Goal: Information Seeking & Learning: Learn about a topic

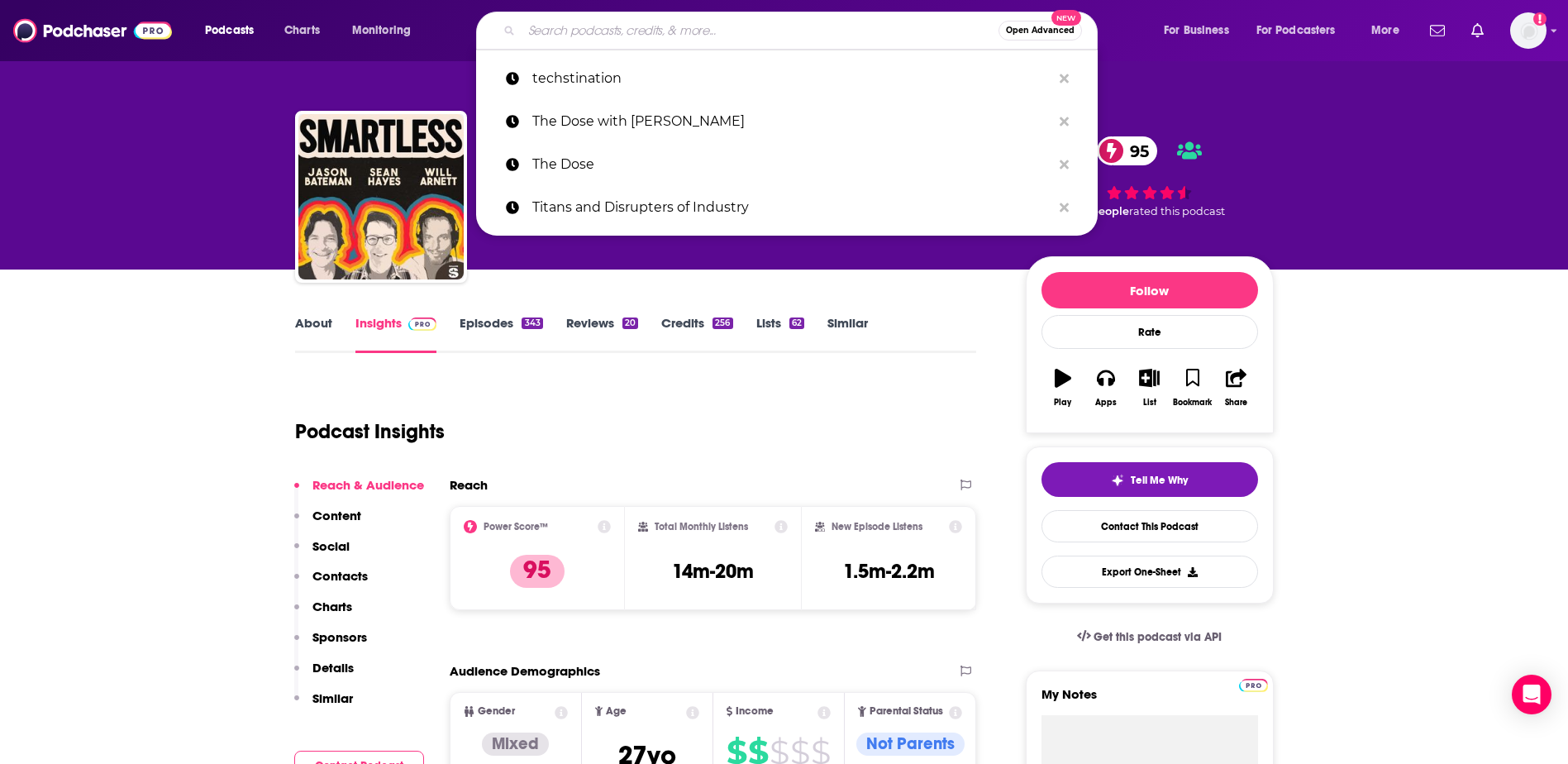
click at [589, 41] on input "Search podcasts, credits, & more..." at bounding box center [760, 30] width 477 height 26
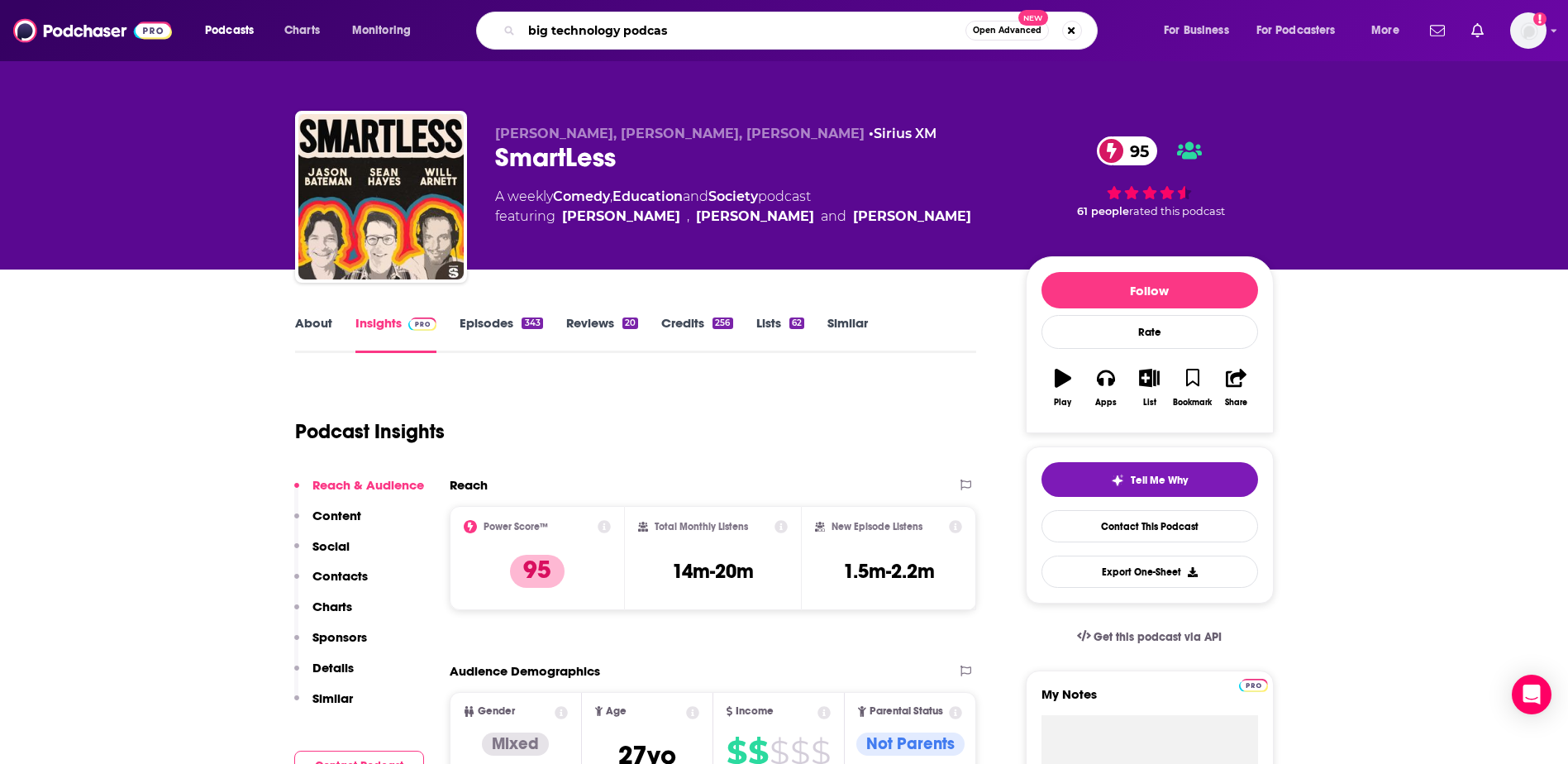
type input "big technology podcast"
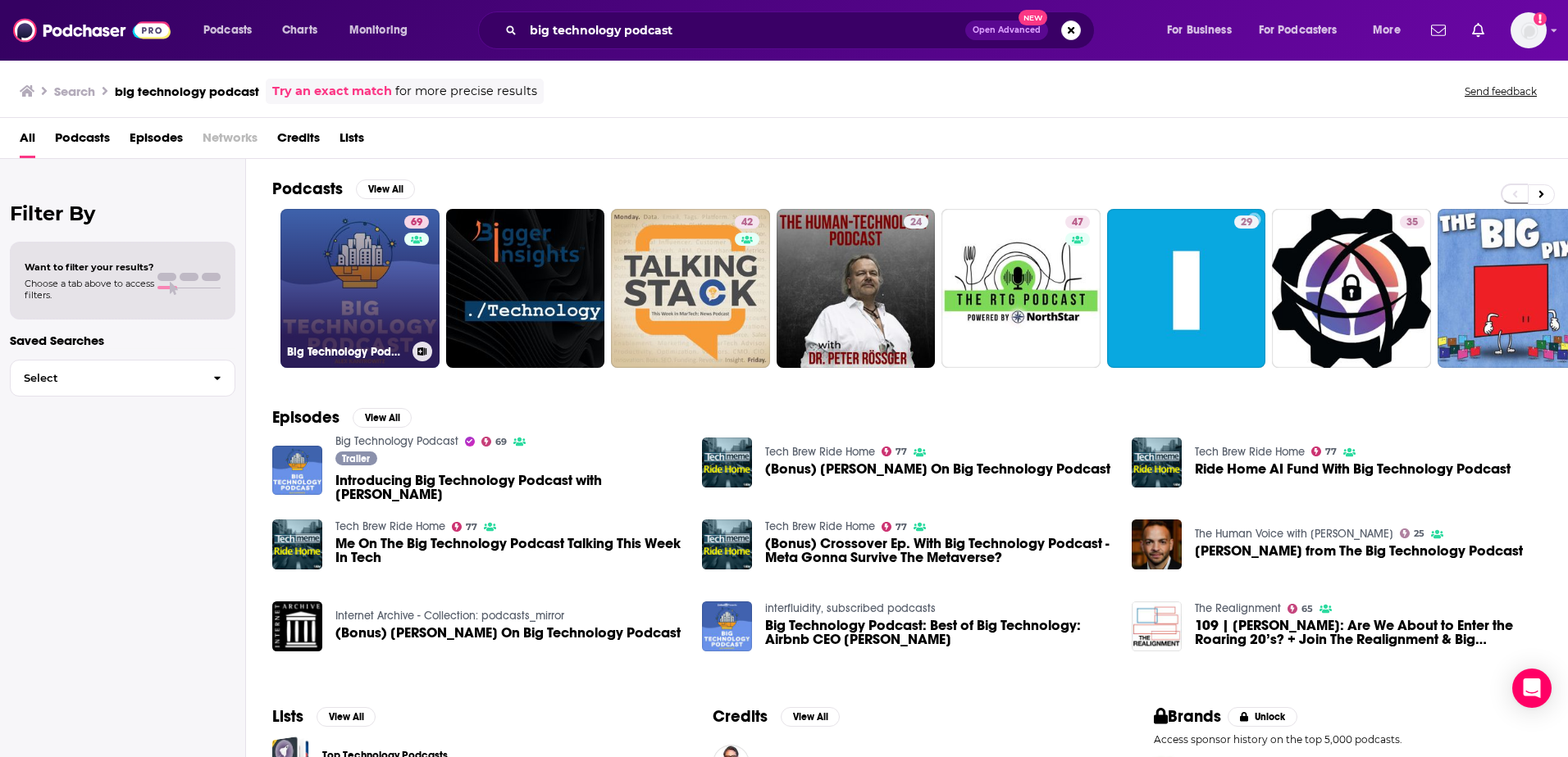
click at [400, 286] on link "69 Big Technology Podcast" at bounding box center [360, 288] width 159 height 159
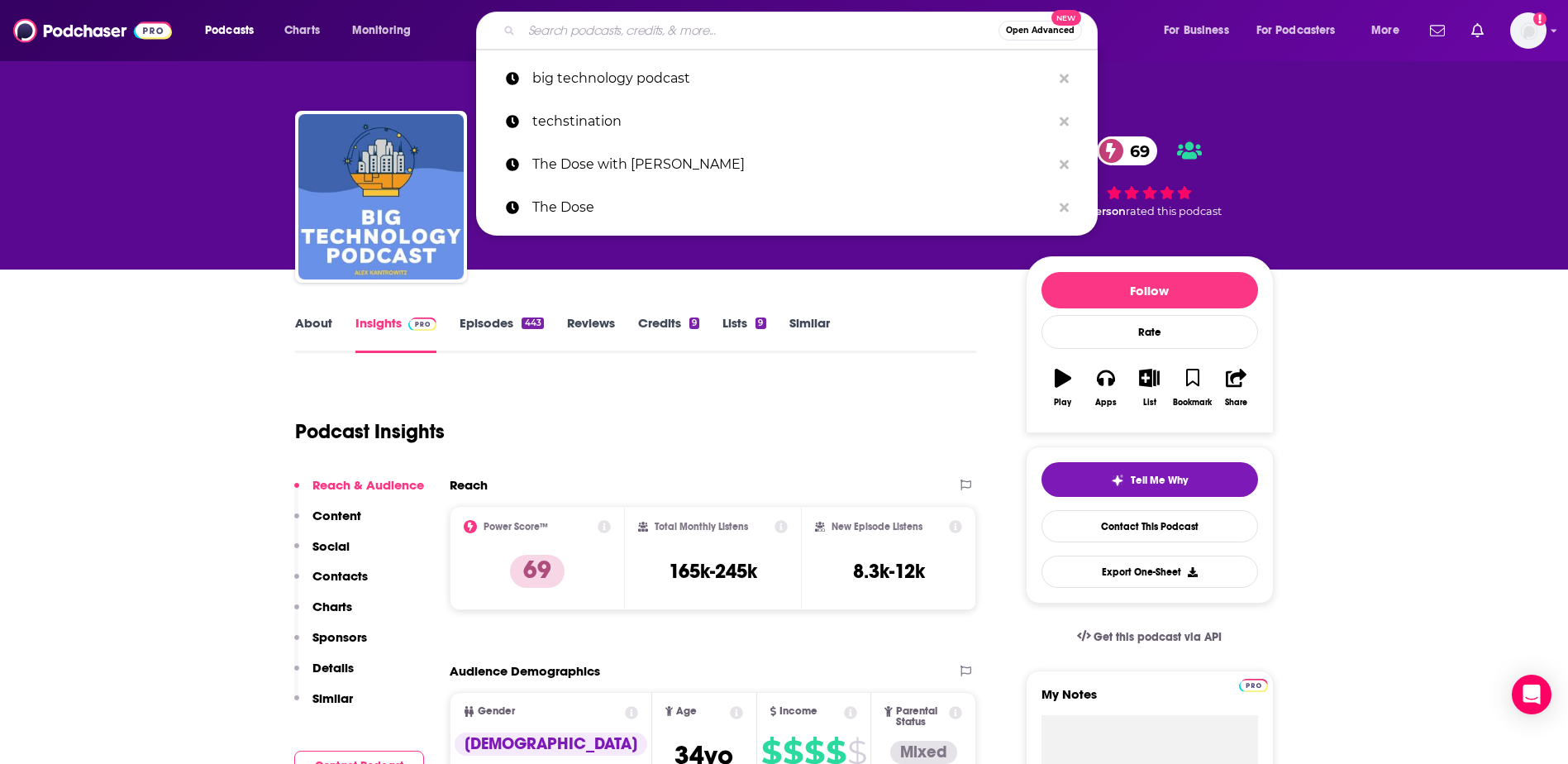
click at [615, 39] on input "Search podcasts, credits, & more..." at bounding box center [760, 30] width 477 height 26
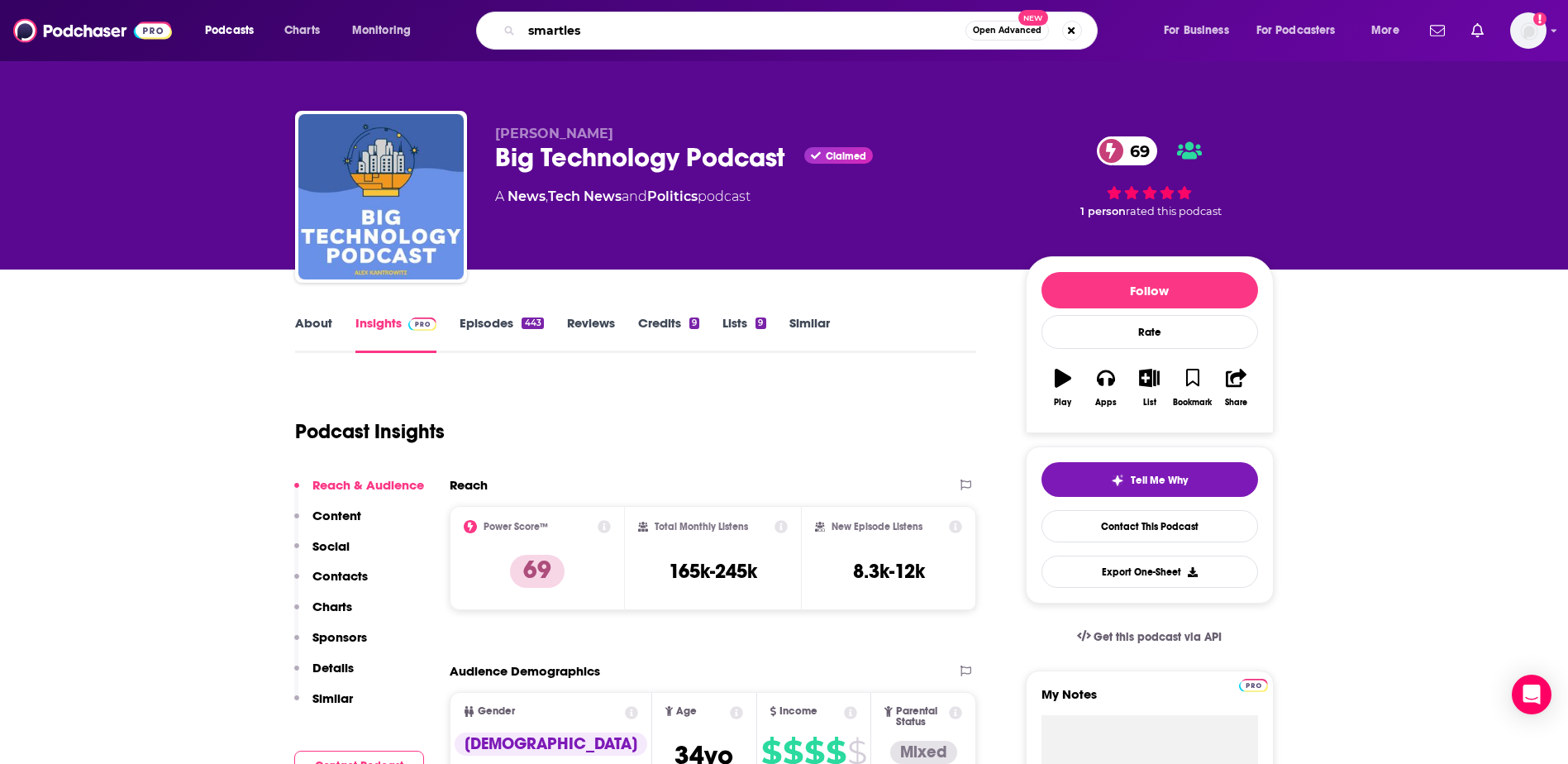
type input "smartless"
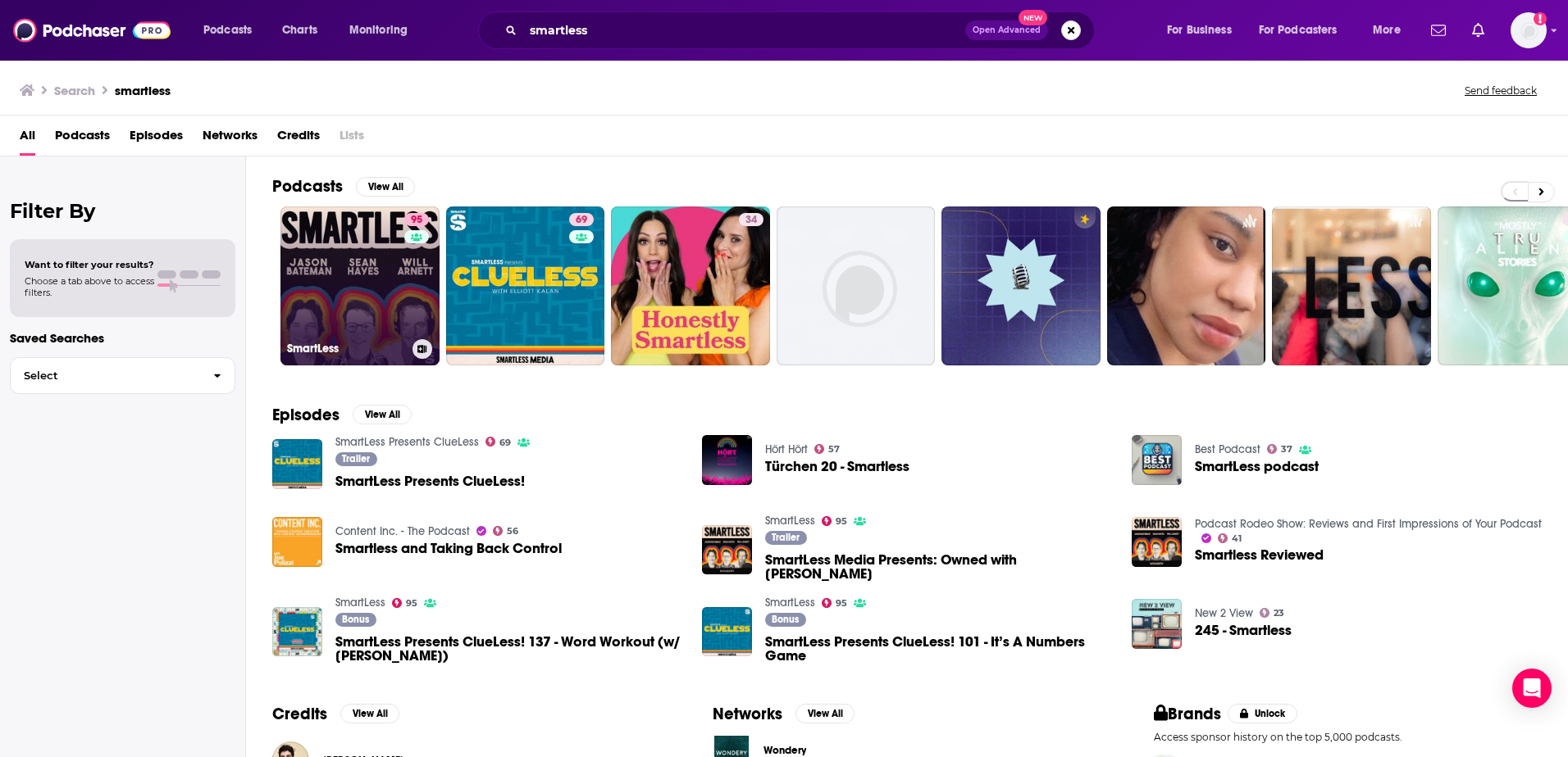
click at [362, 265] on link "95 SmartLess" at bounding box center [360, 285] width 159 height 159
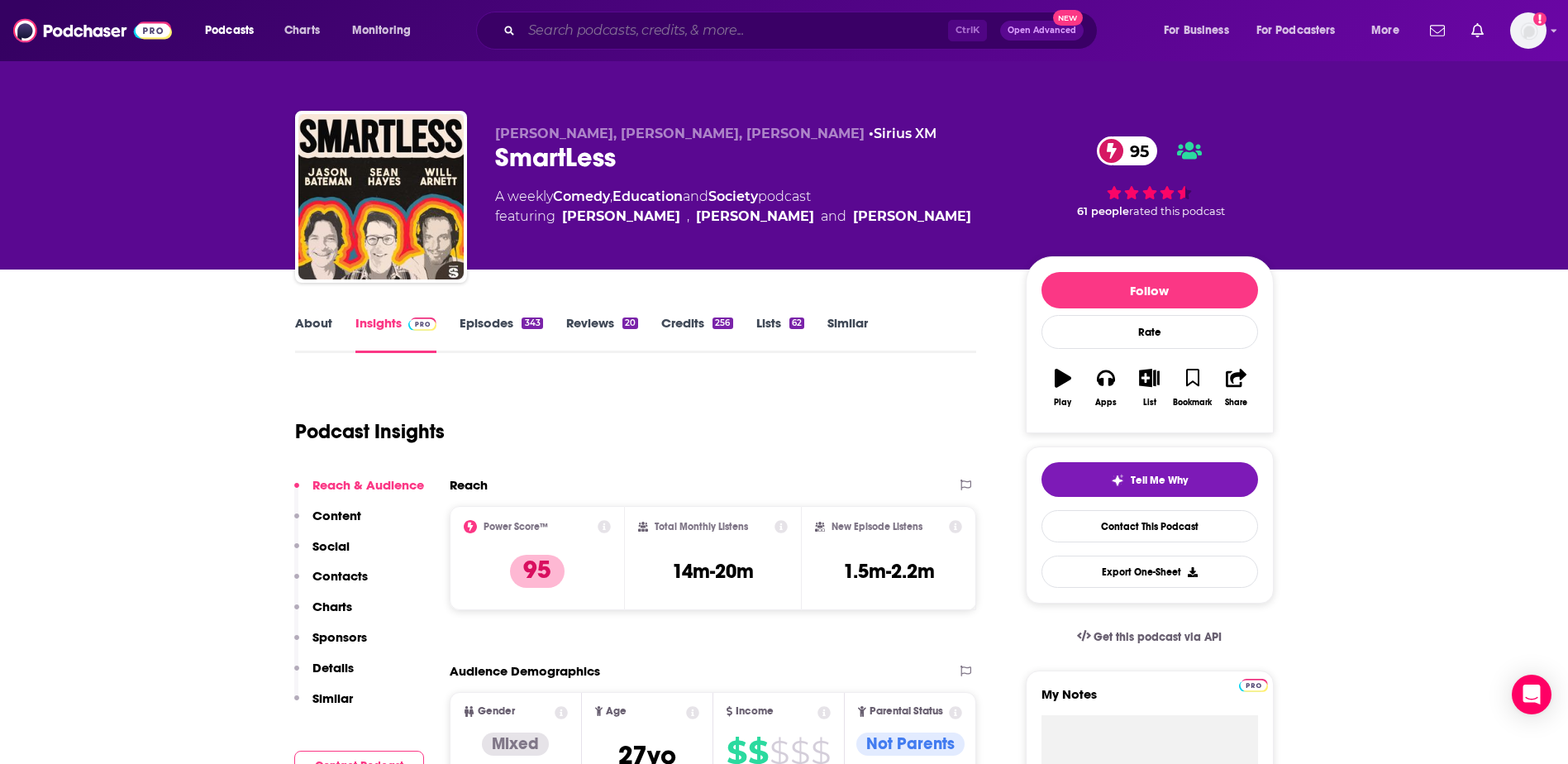
click at [576, 33] on input "Search podcasts, credits, & more..." at bounding box center [734, 30] width 427 height 26
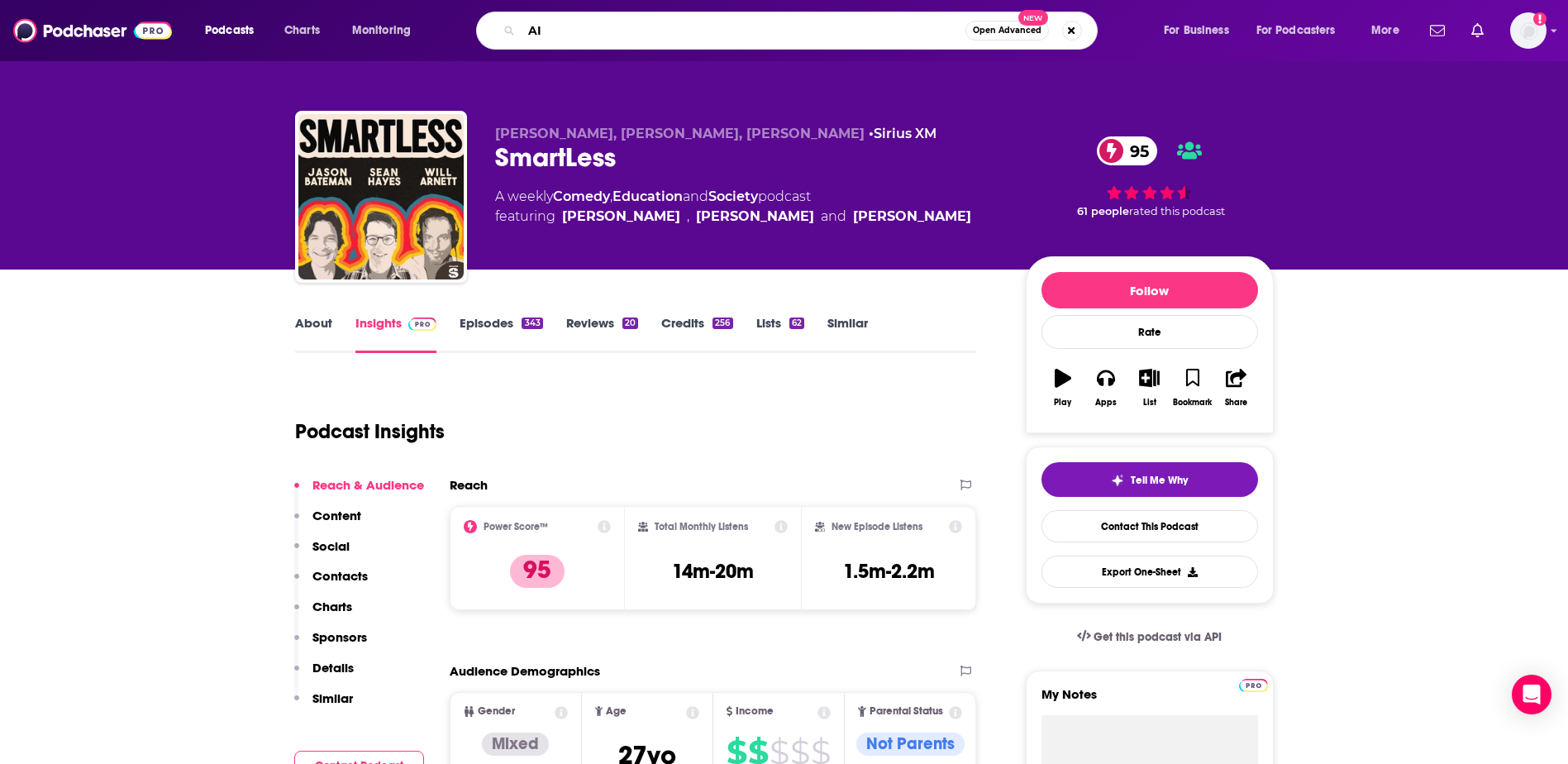
drag, startPoint x: 565, startPoint y: 41, endPoint x: 490, endPoint y: 25, distance: 76.7
click at [490, 25] on div "AI Open Advanced New" at bounding box center [787, 30] width 622 height 38
type input "How I built this"
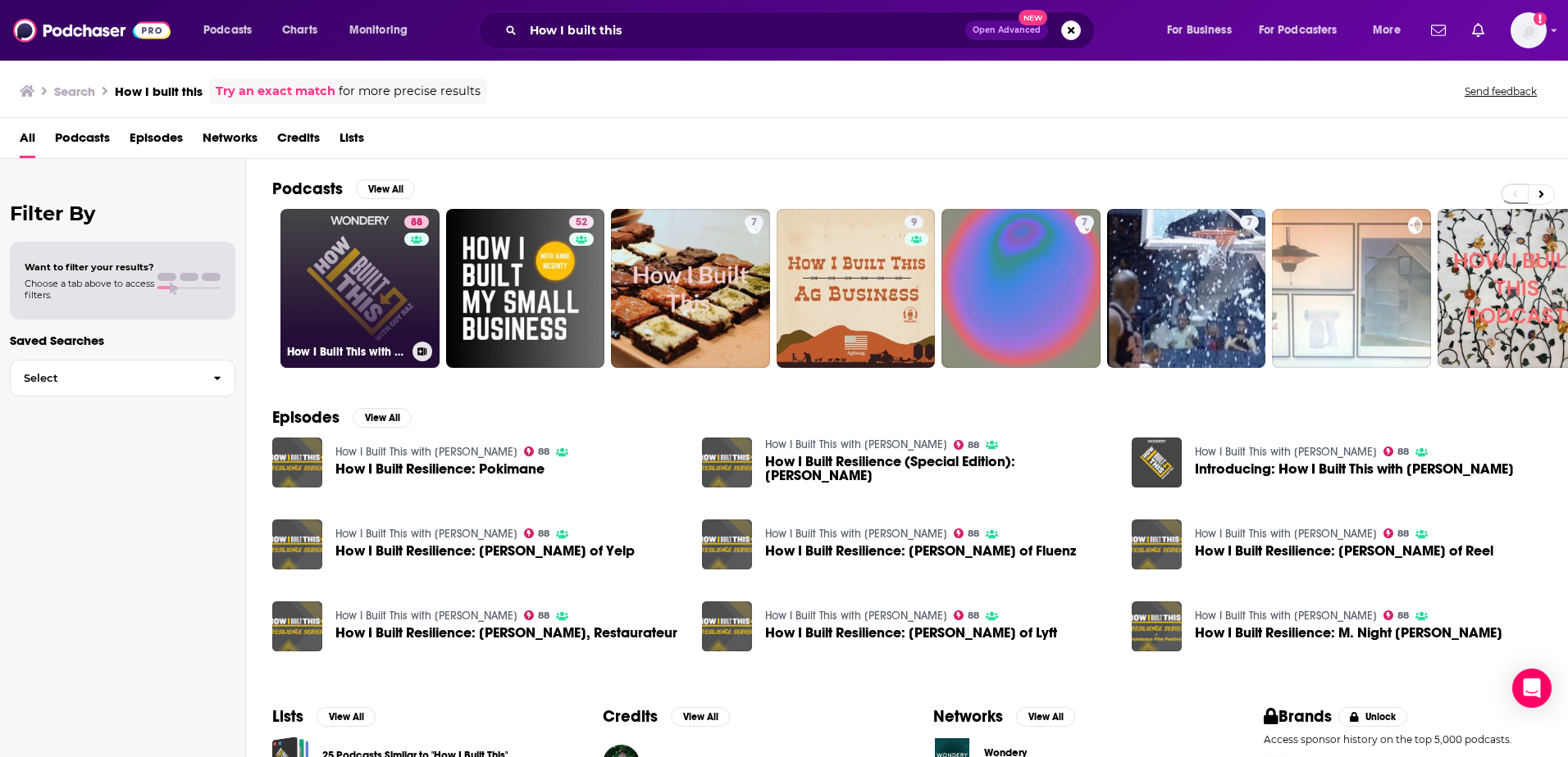
click at [355, 256] on link "88 How I Built This with [PERSON_NAME]" at bounding box center [360, 288] width 159 height 159
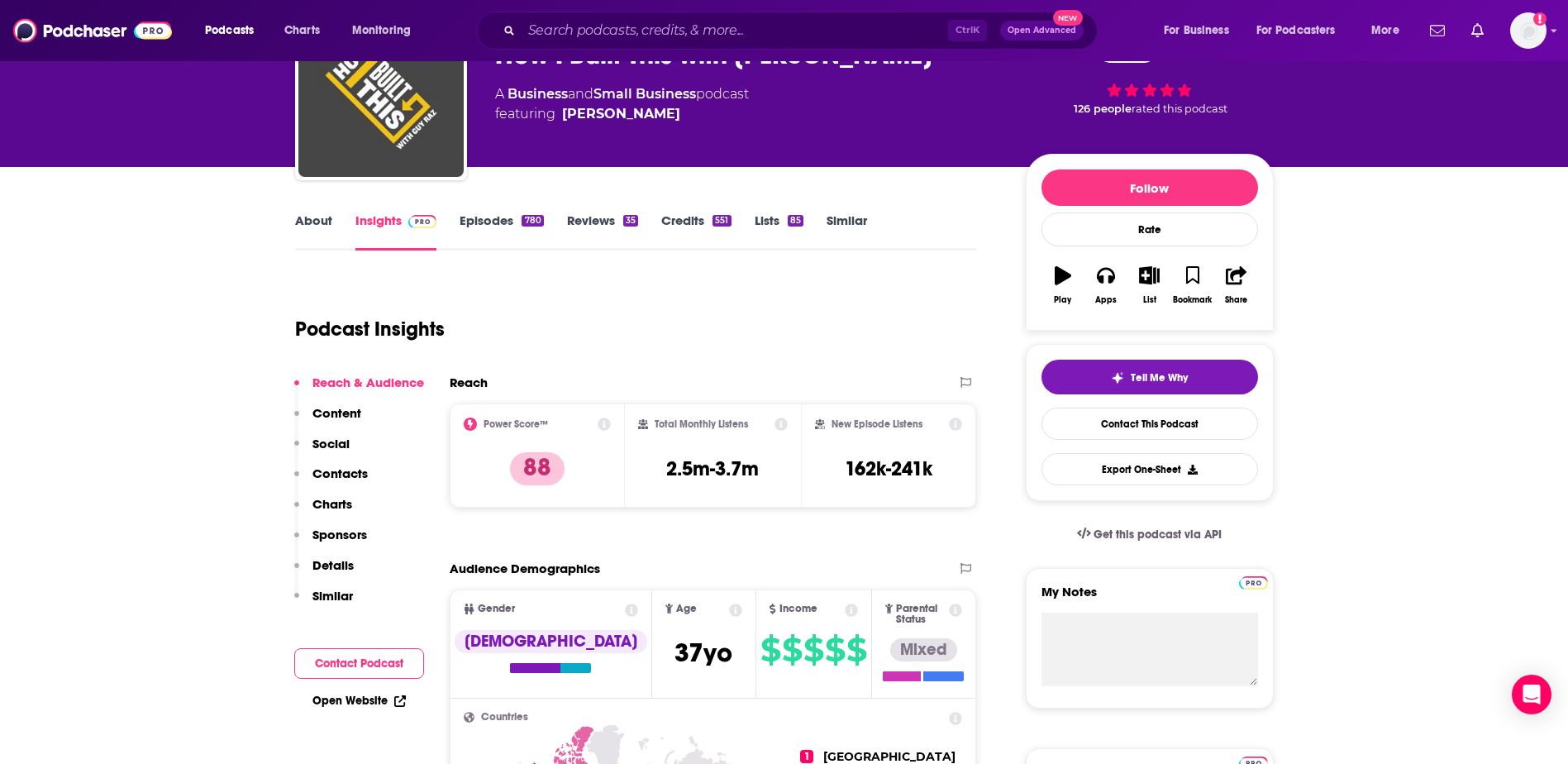
scroll to position [100, 0]
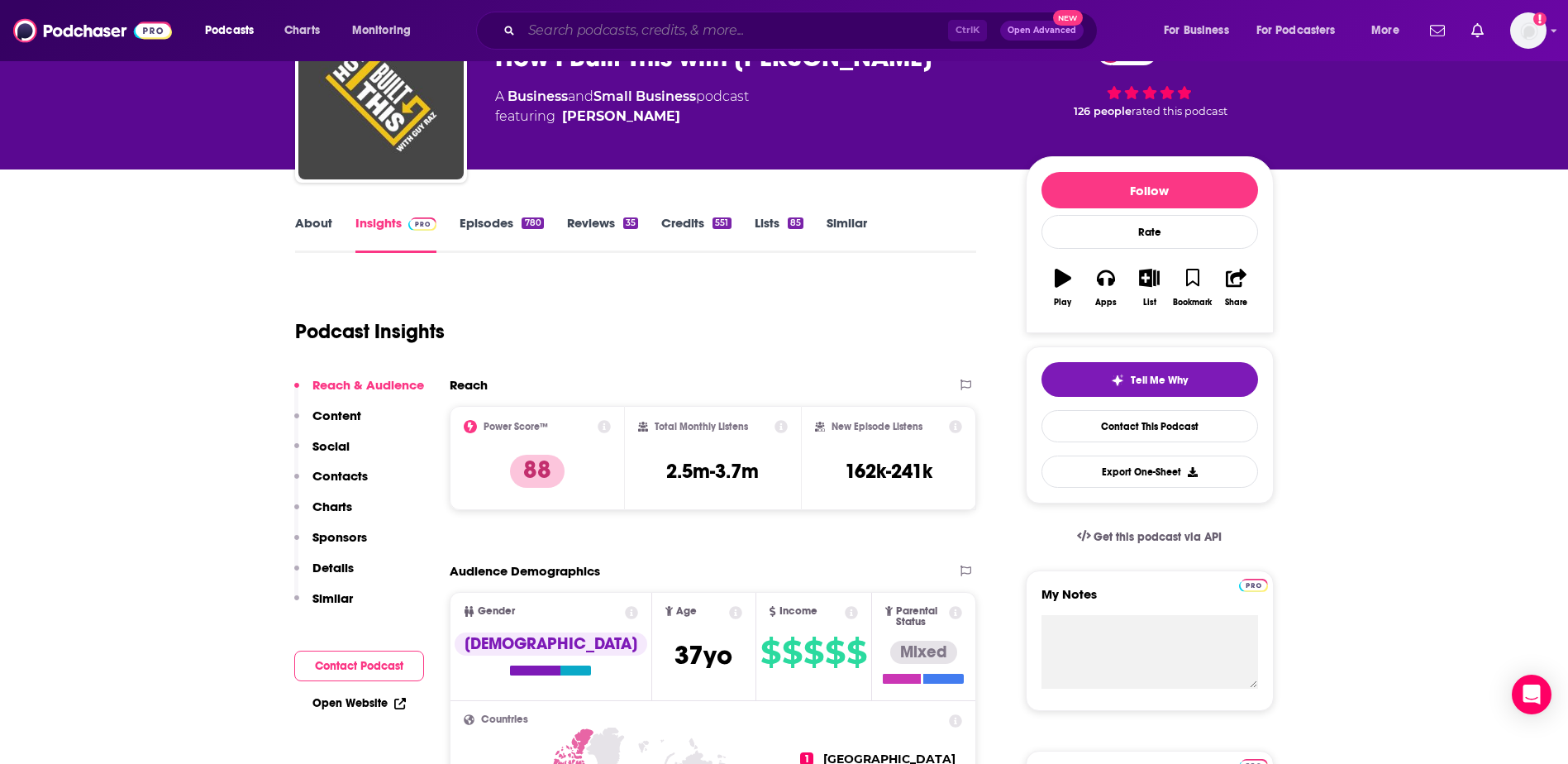
click at [680, 27] on input "Search podcasts, credits, & more..." at bounding box center [734, 30] width 427 height 26
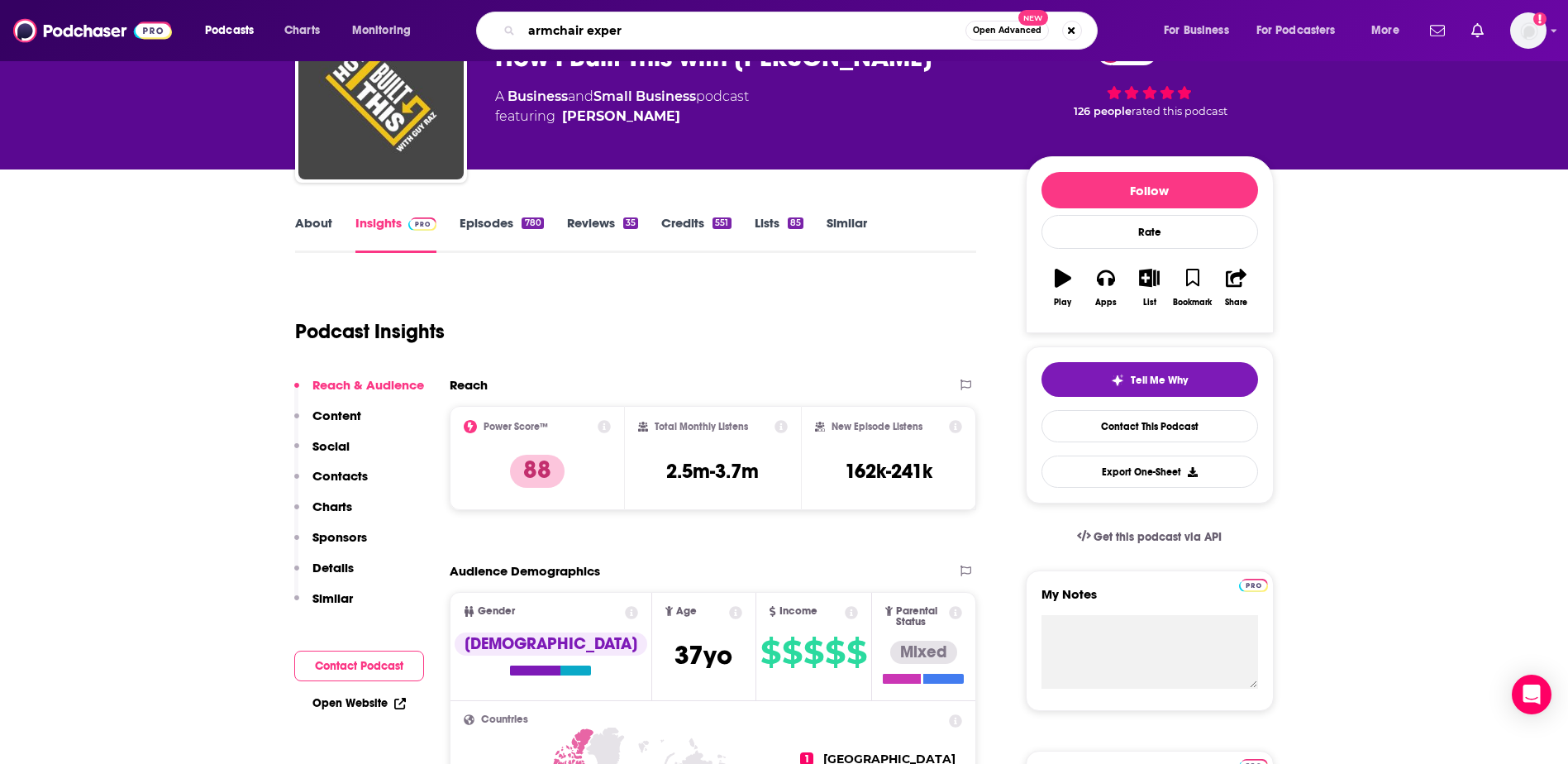
type input "armchair expert"
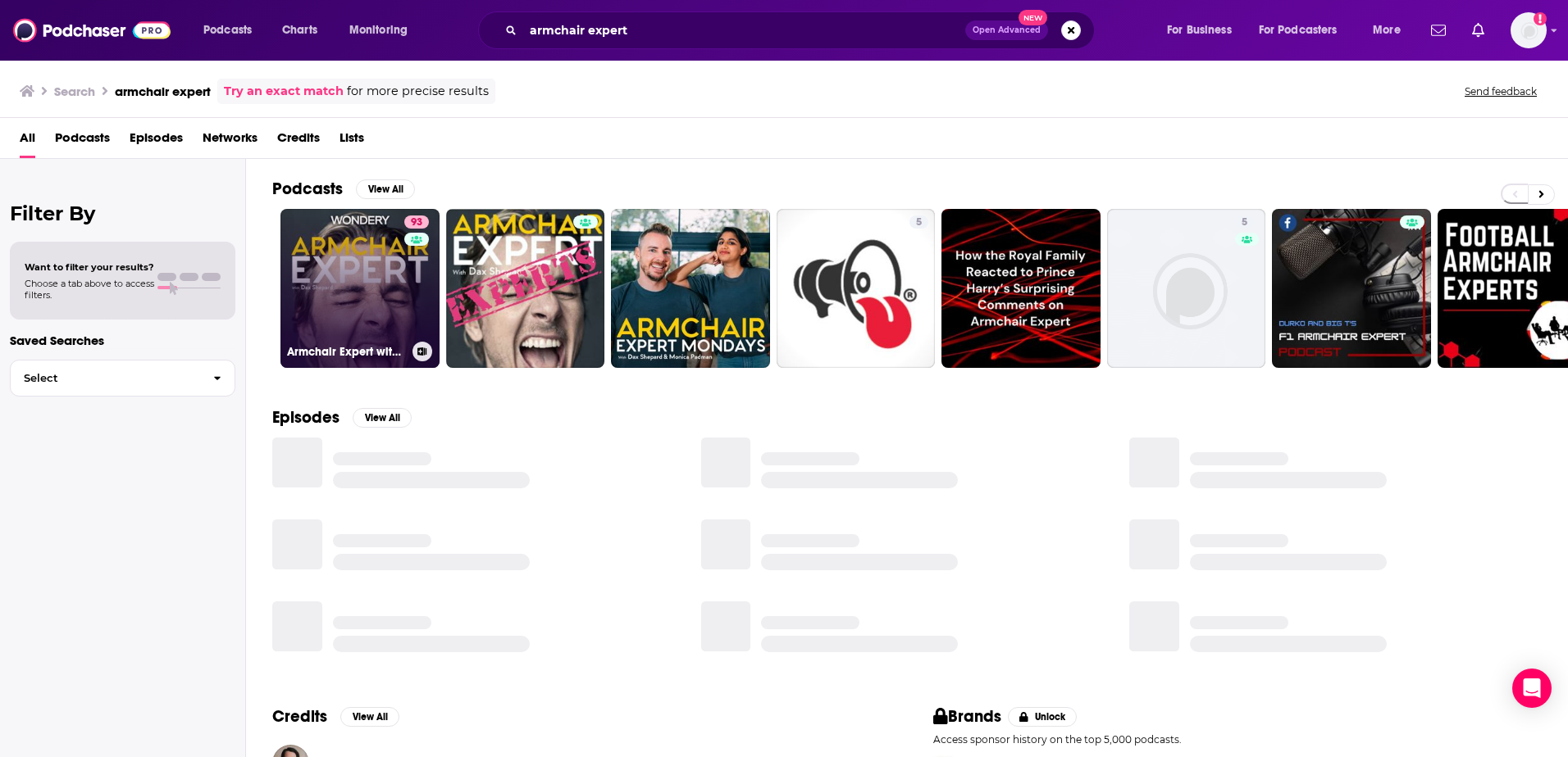
click at [346, 253] on link "93 Armchair Expert with [PERSON_NAME]" at bounding box center [360, 288] width 159 height 159
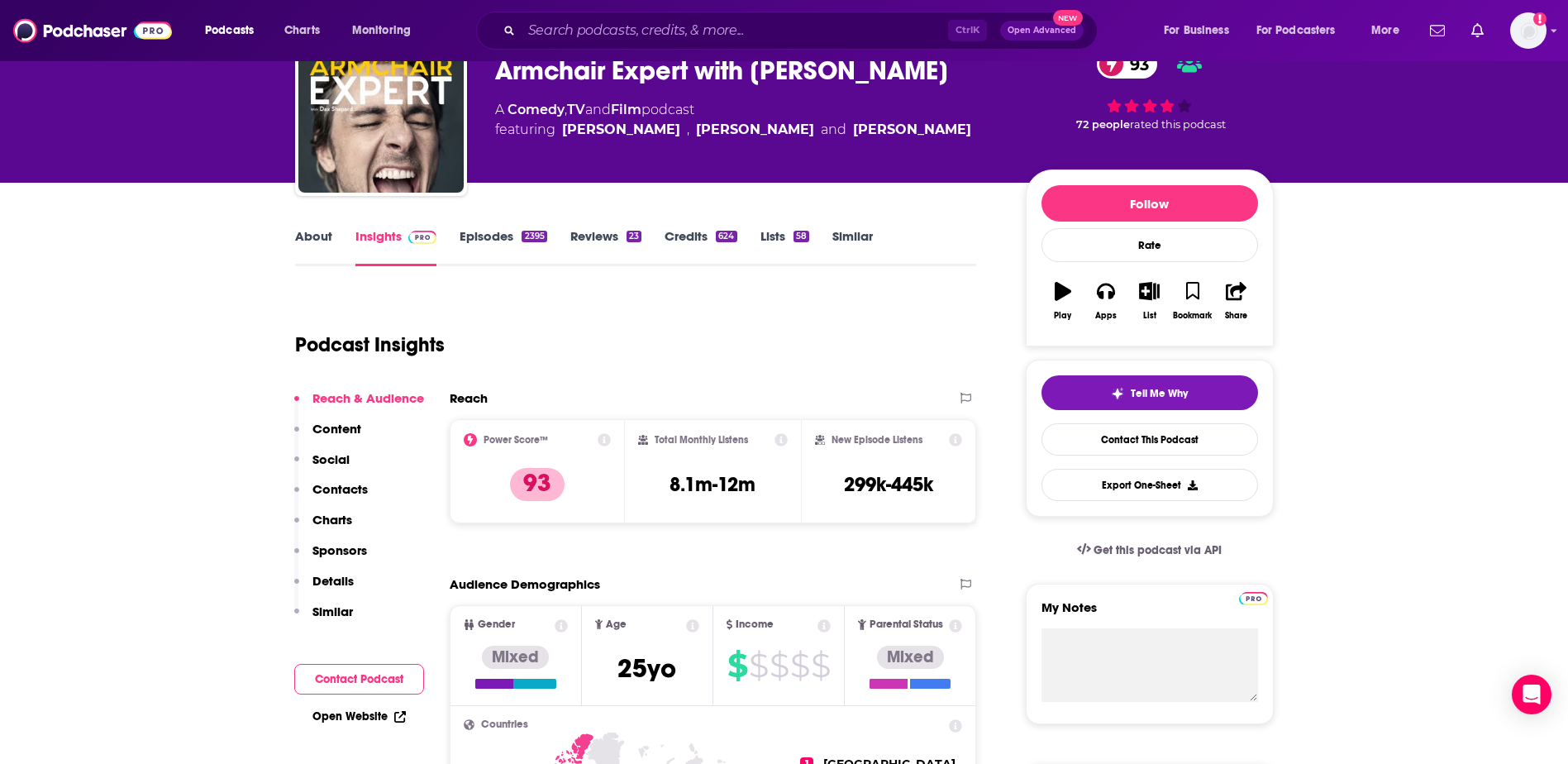
scroll to position [86, 0]
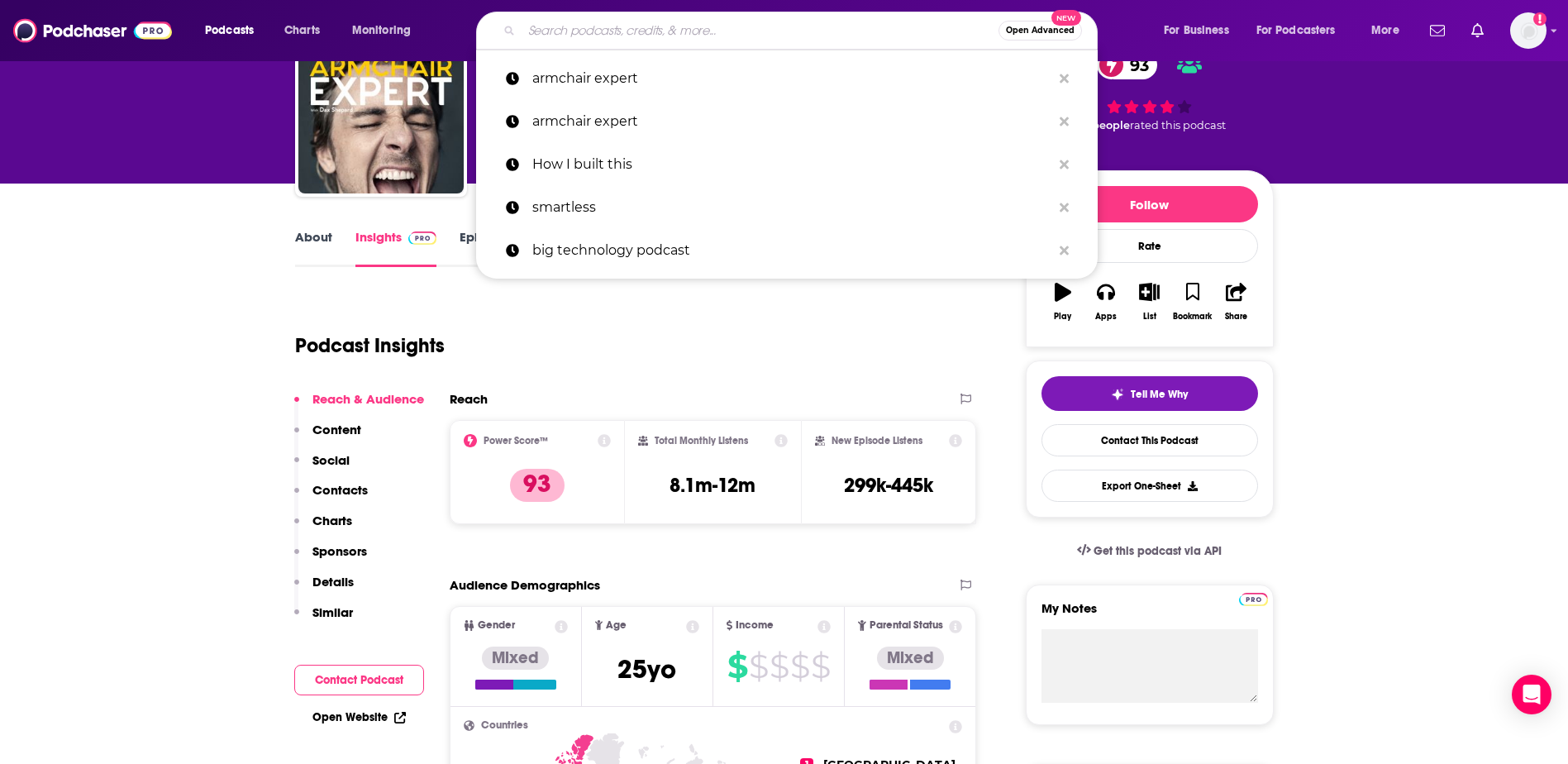
click at [543, 36] on input "Search podcasts, credits, & more..." at bounding box center [760, 30] width 477 height 26
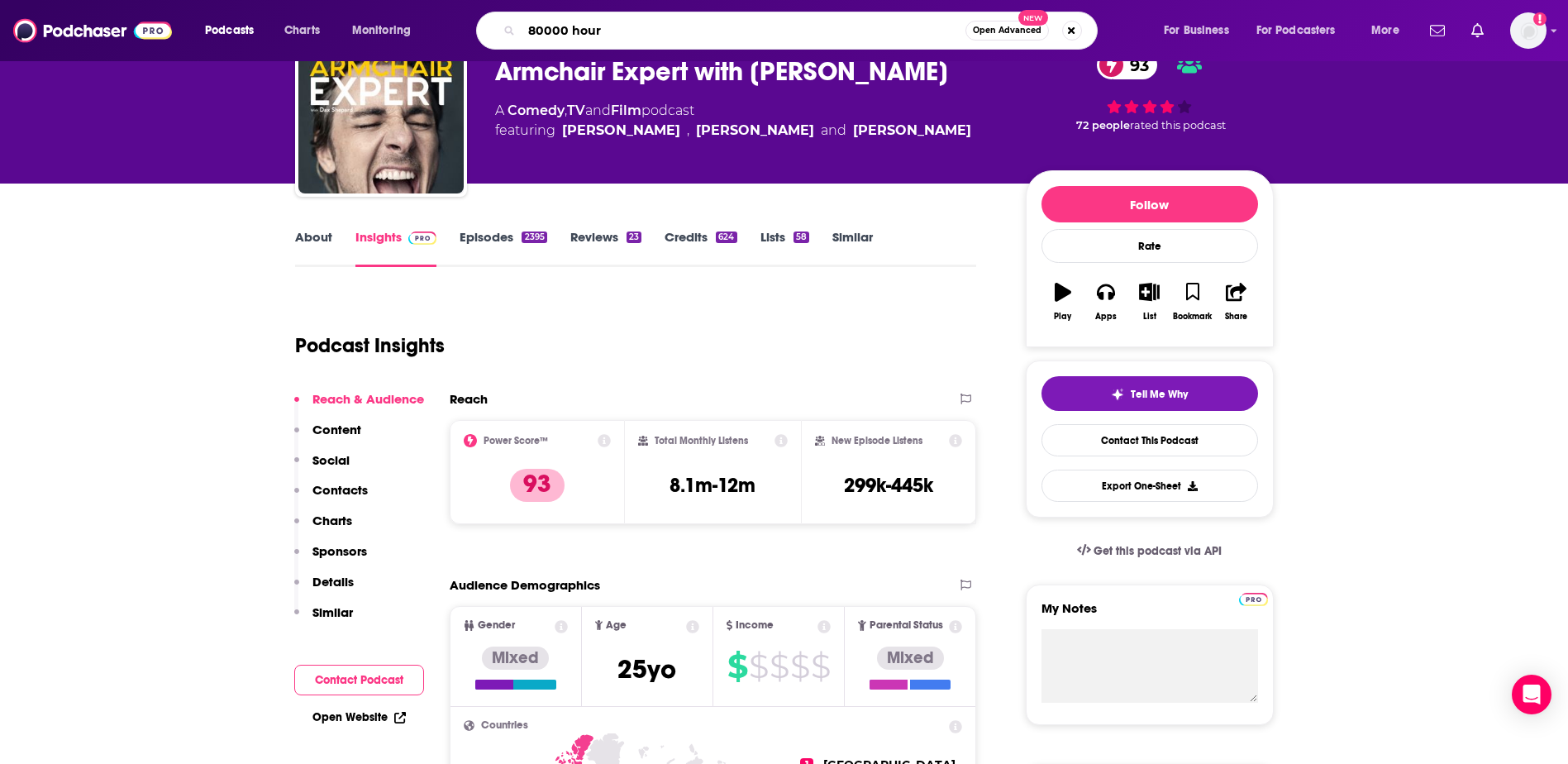
type input "80000 hours"
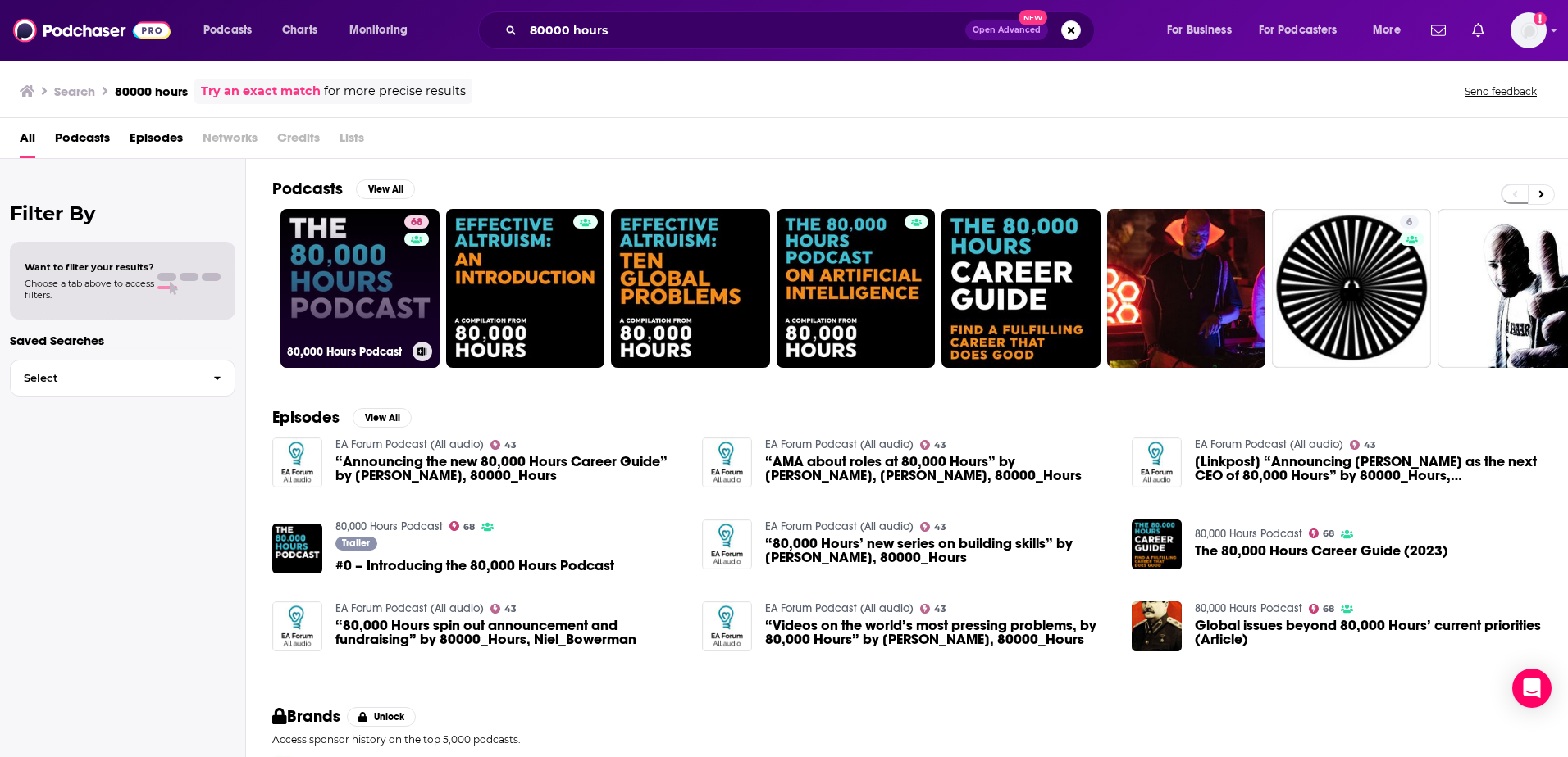
click at [337, 254] on link "68 80,000 Hours Podcast" at bounding box center [360, 288] width 159 height 159
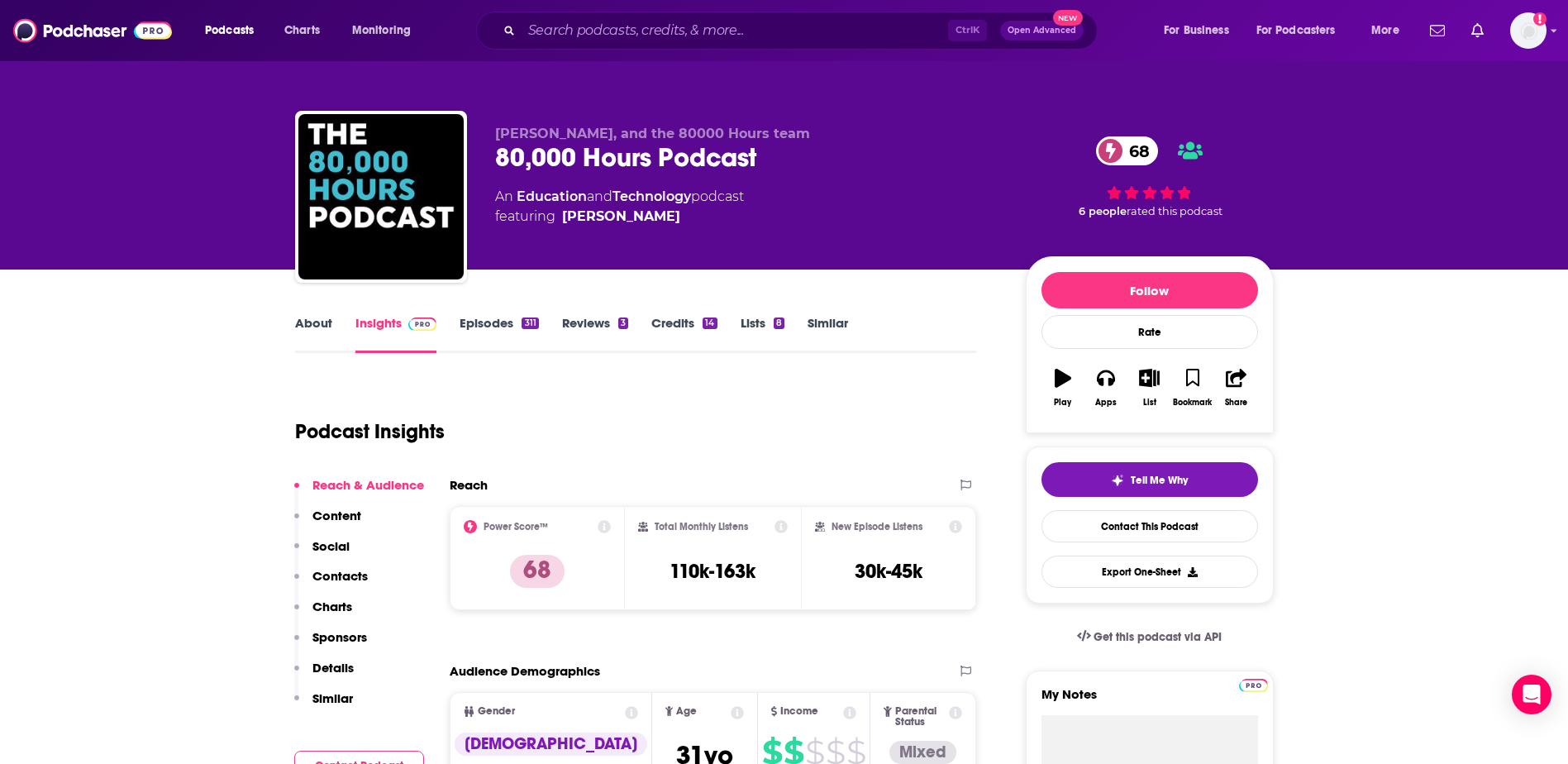
click at [607, 14] on div "Ctrl K Open Advanced New" at bounding box center [787, 30] width 622 height 38
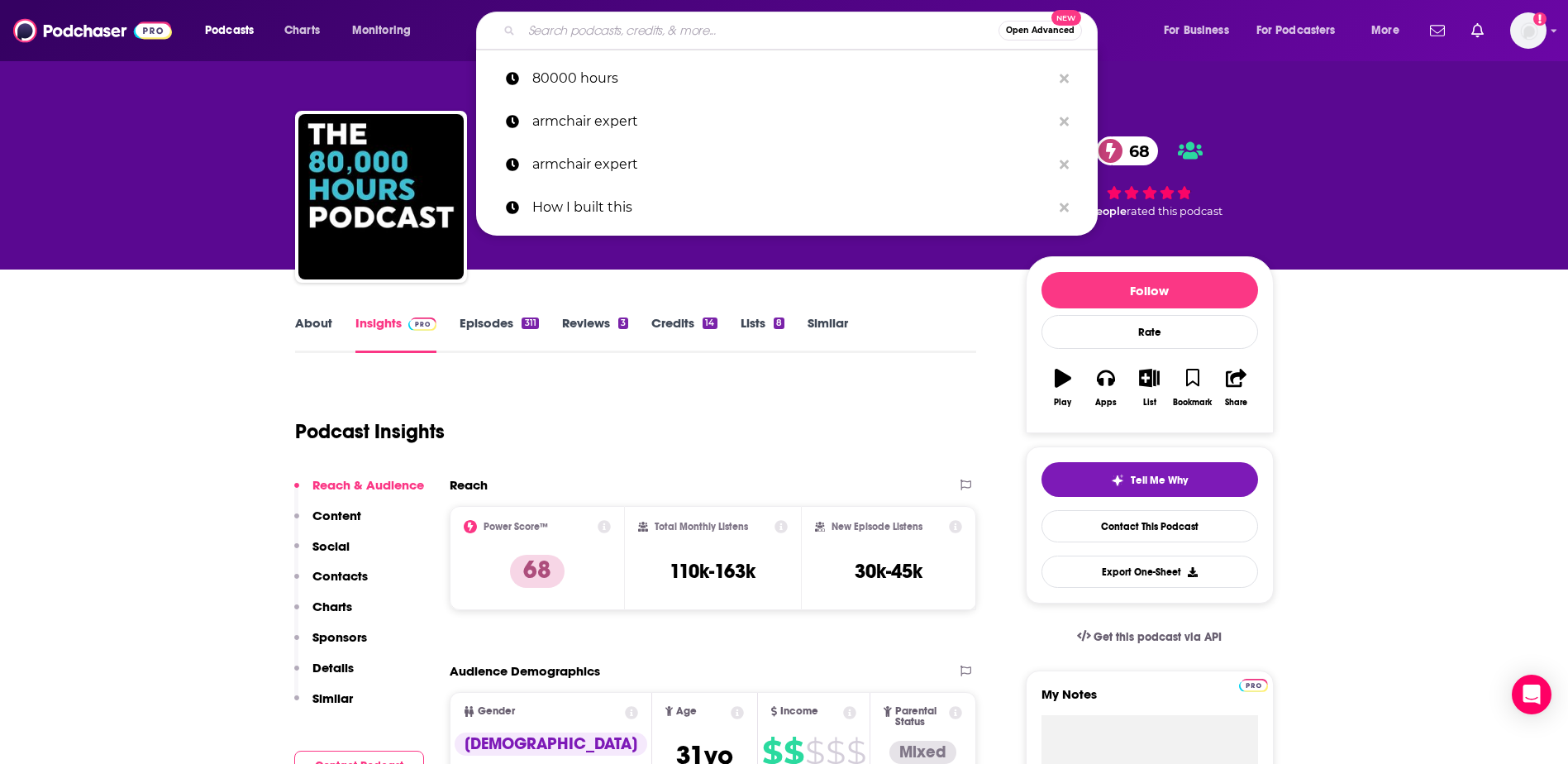
click at [587, 40] on input "Search podcasts, credits, & more..." at bounding box center [760, 30] width 477 height 26
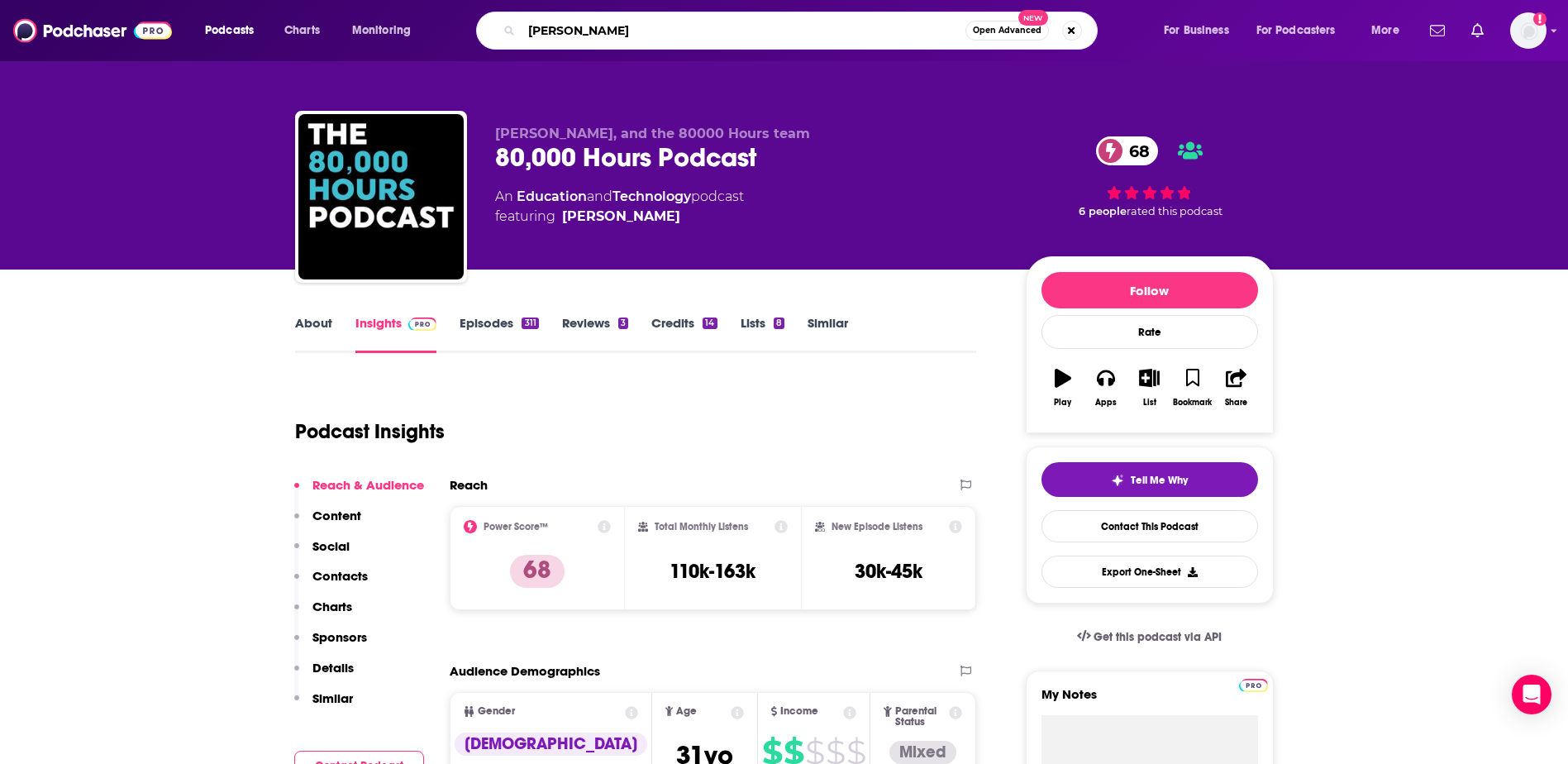
type input "[PERSON_NAME]"
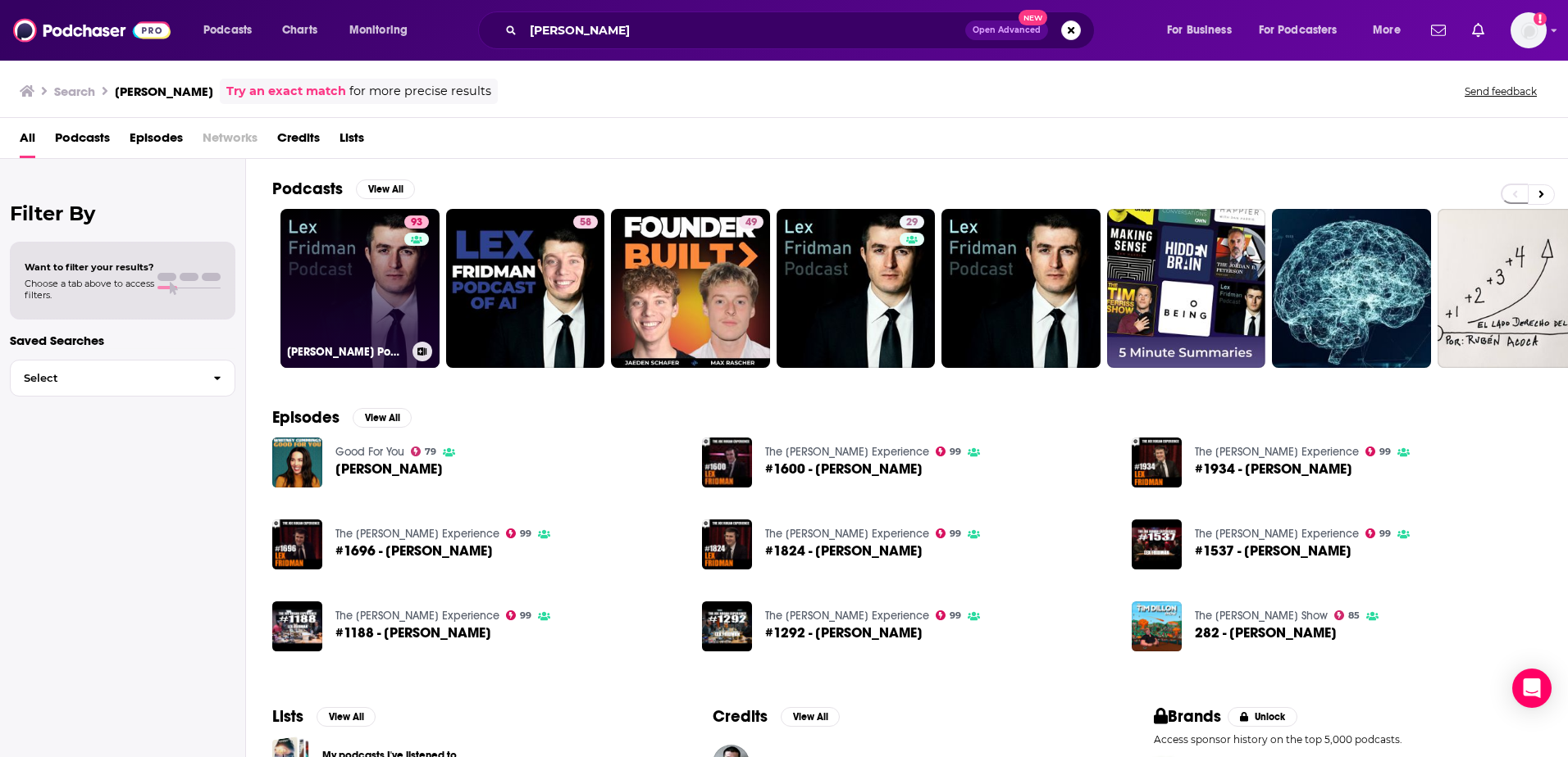
click at [353, 266] on link "93 [PERSON_NAME] Podcast" at bounding box center [360, 288] width 159 height 159
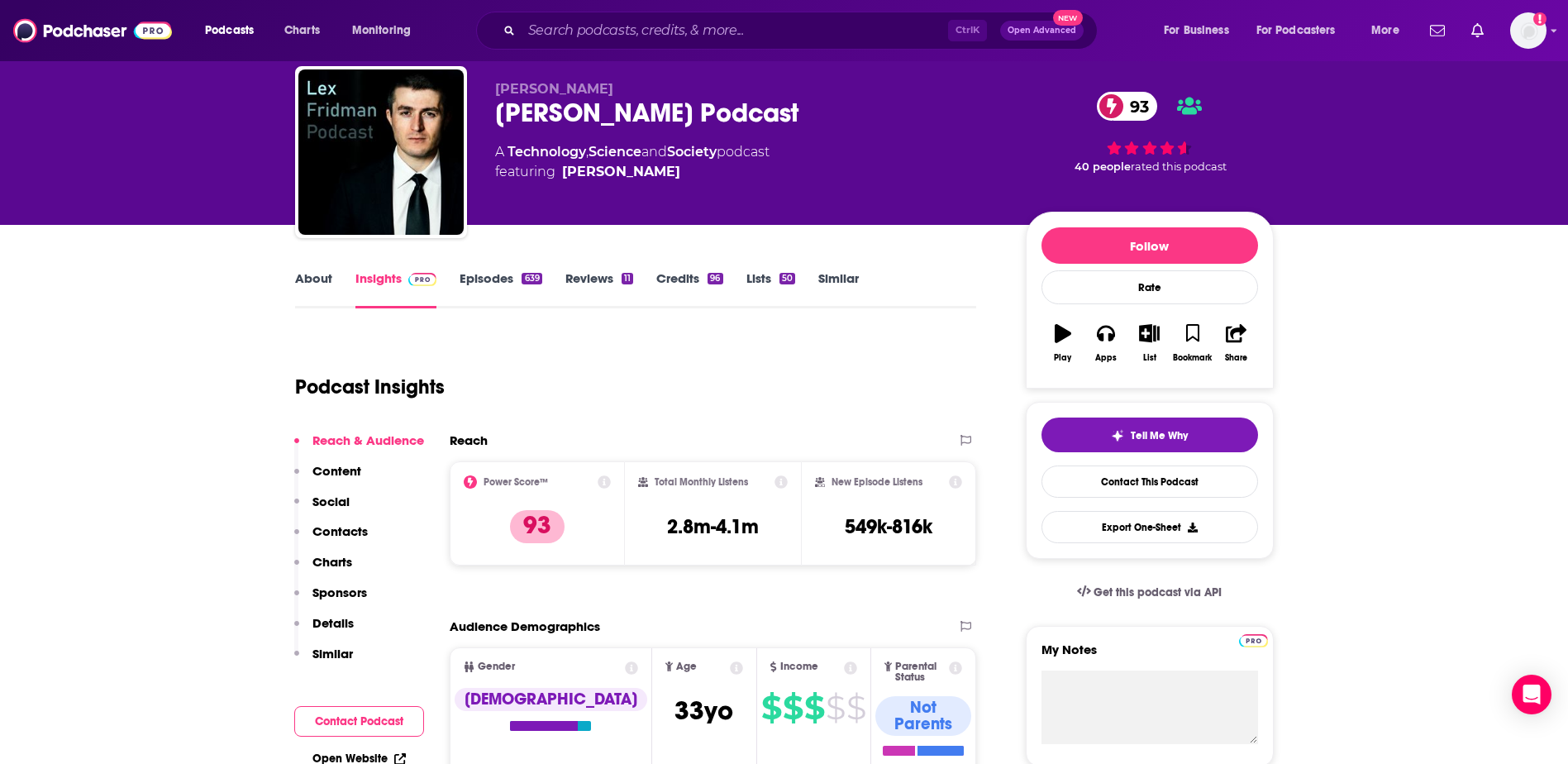
scroll to position [44, 0]
click at [603, 32] on input "Search podcasts, credits, & more..." at bounding box center [734, 30] width 427 height 26
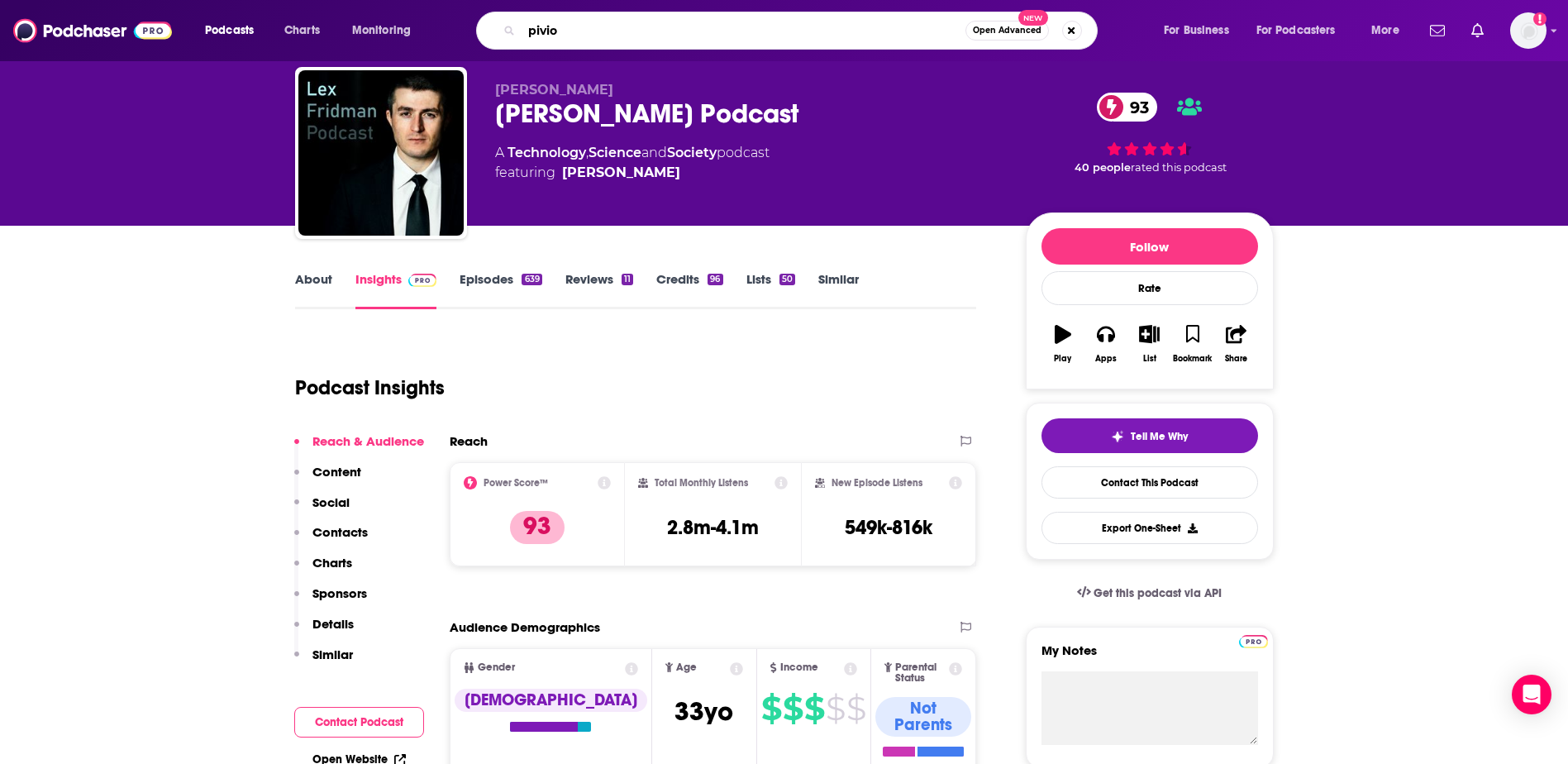
type input "piviot"
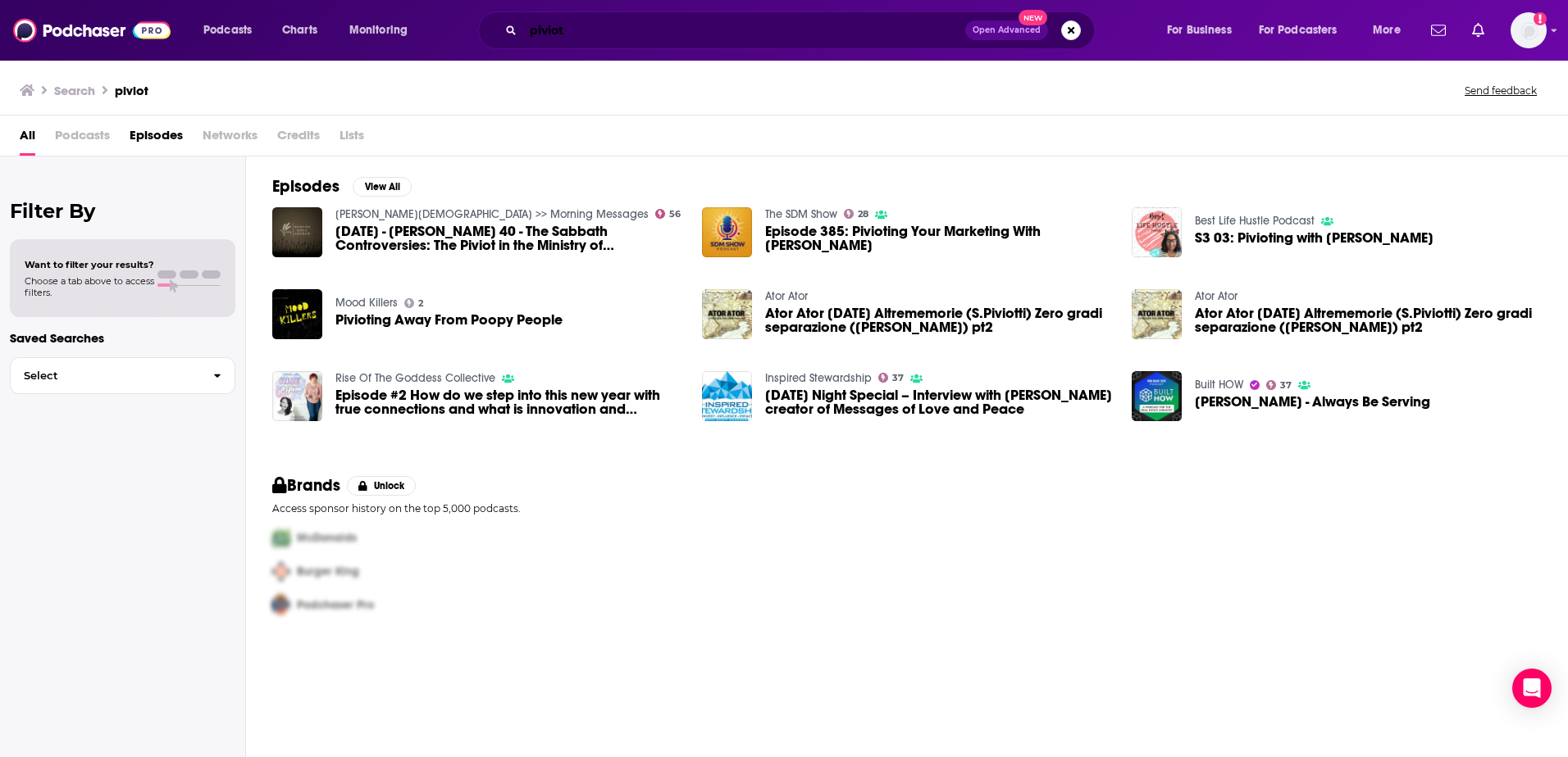
click at [595, 34] on input "piviot" at bounding box center [744, 30] width 442 height 26
click at [69, 134] on span "Podcasts" at bounding box center [82, 139] width 55 height 34
click at [75, 133] on span "Podcasts" at bounding box center [82, 139] width 55 height 34
click at [81, 134] on span "Podcasts" at bounding box center [82, 139] width 55 height 34
click at [18, 142] on div "All Podcasts Episodes Networks Credits Lists" at bounding box center [784, 136] width 1568 height 41
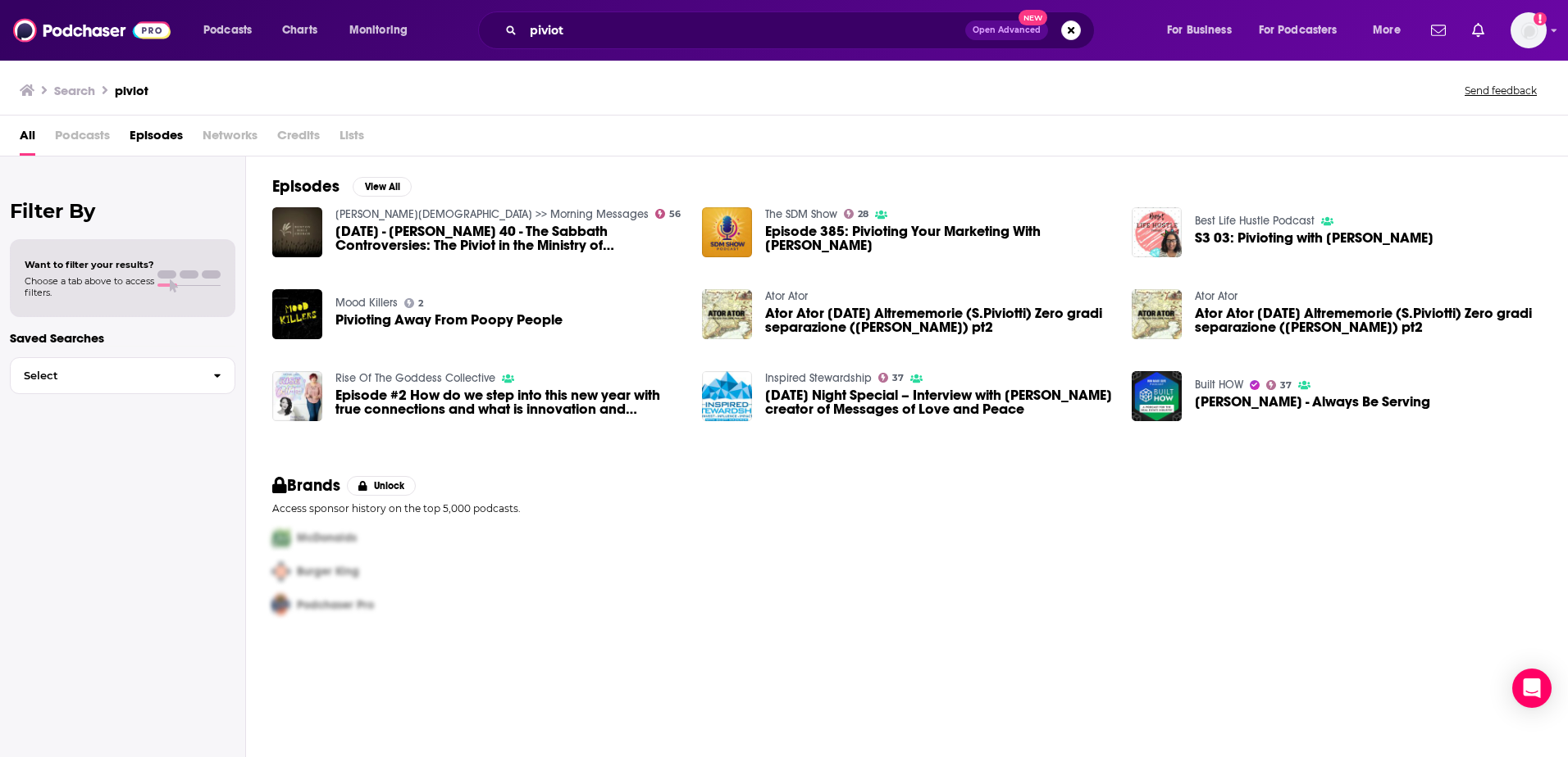
click at [19, 142] on span "All" at bounding box center [27, 139] width 15 height 34
click at [1001, 39] on button "Open Advanced New" at bounding box center [1006, 30] width 83 height 19
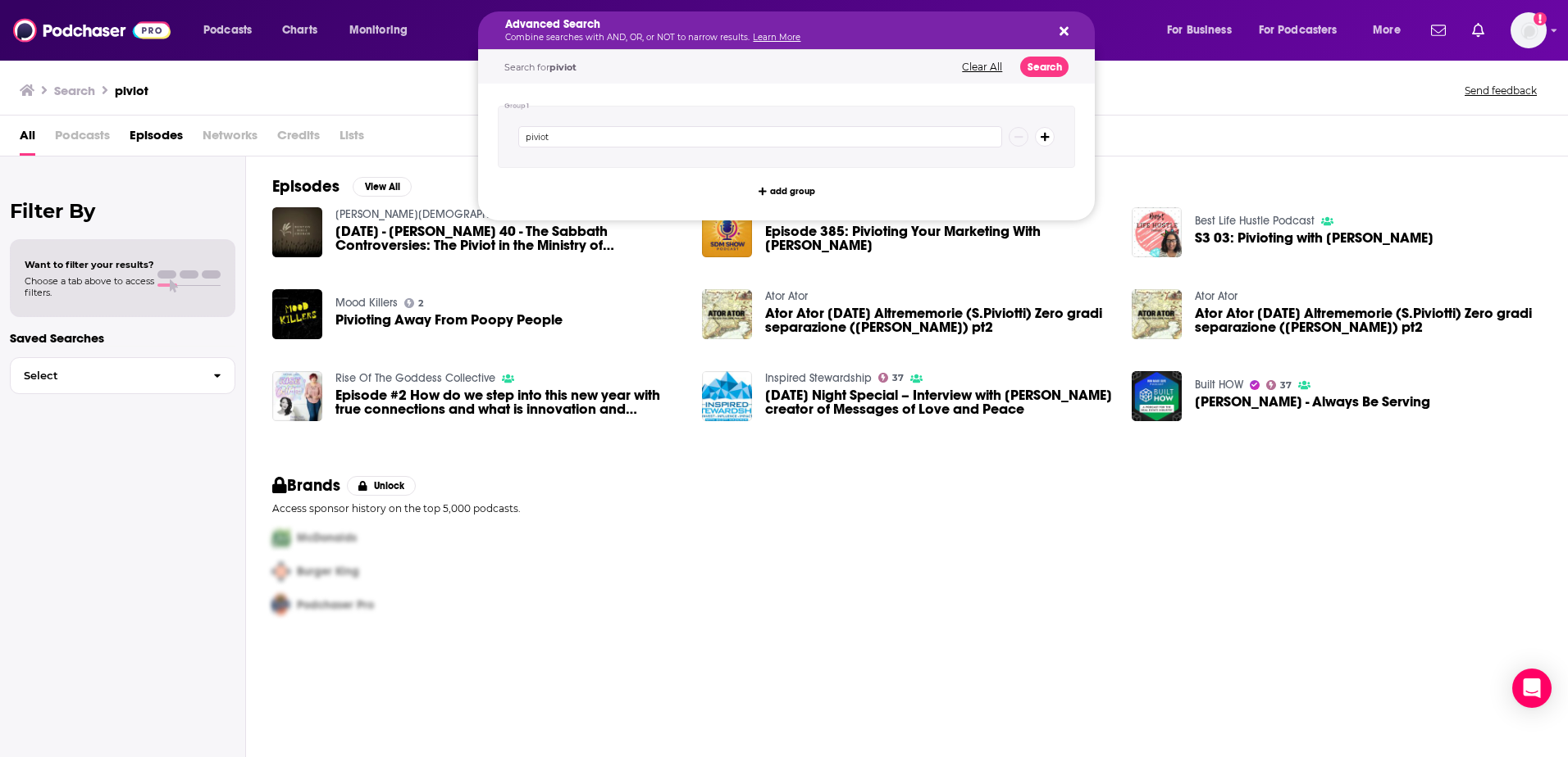
click at [1119, 102] on div "Search piviot Send feedback" at bounding box center [784, 87] width 1568 height 57
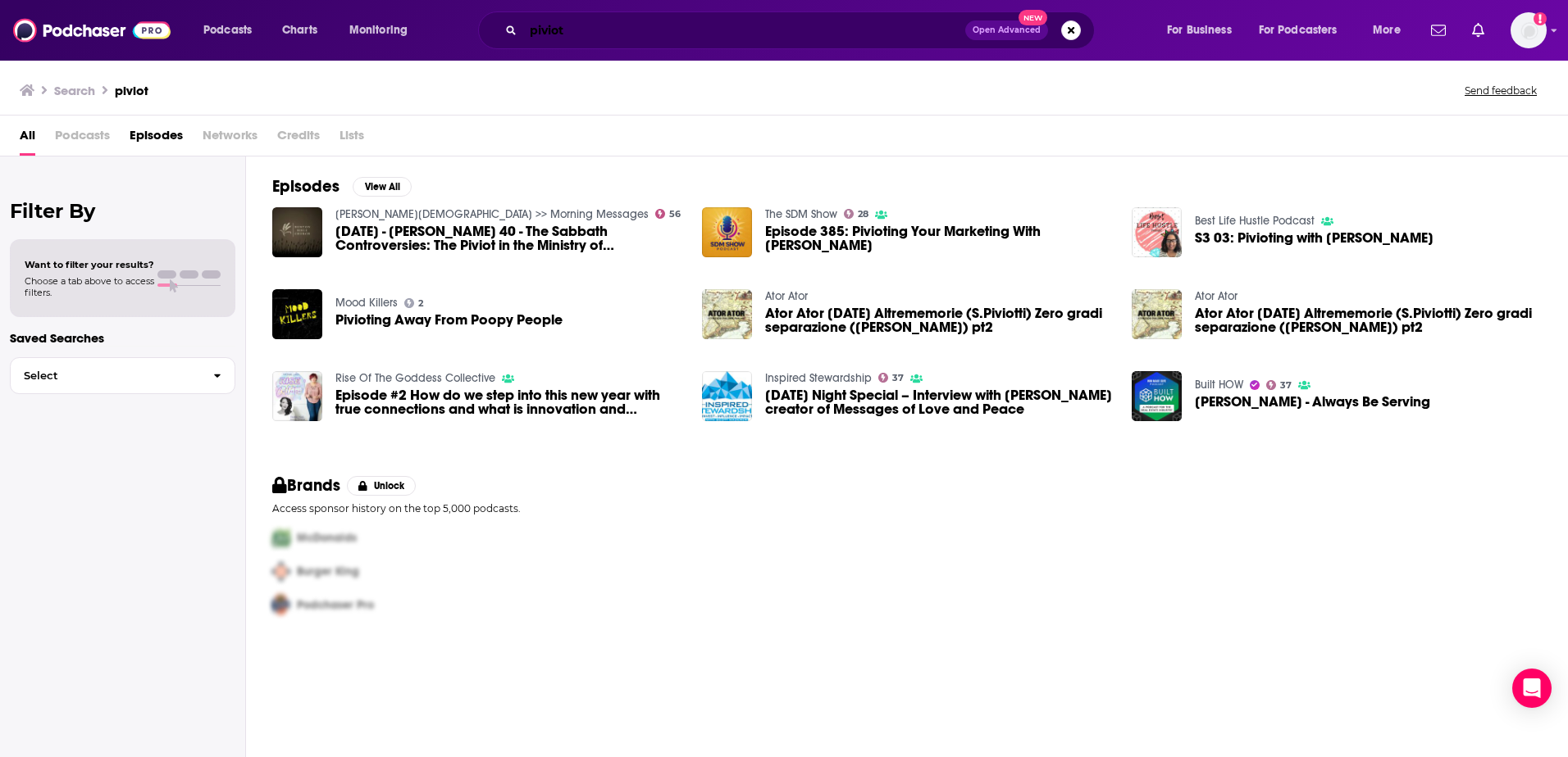
click at [747, 35] on input "piviot" at bounding box center [744, 30] width 442 height 26
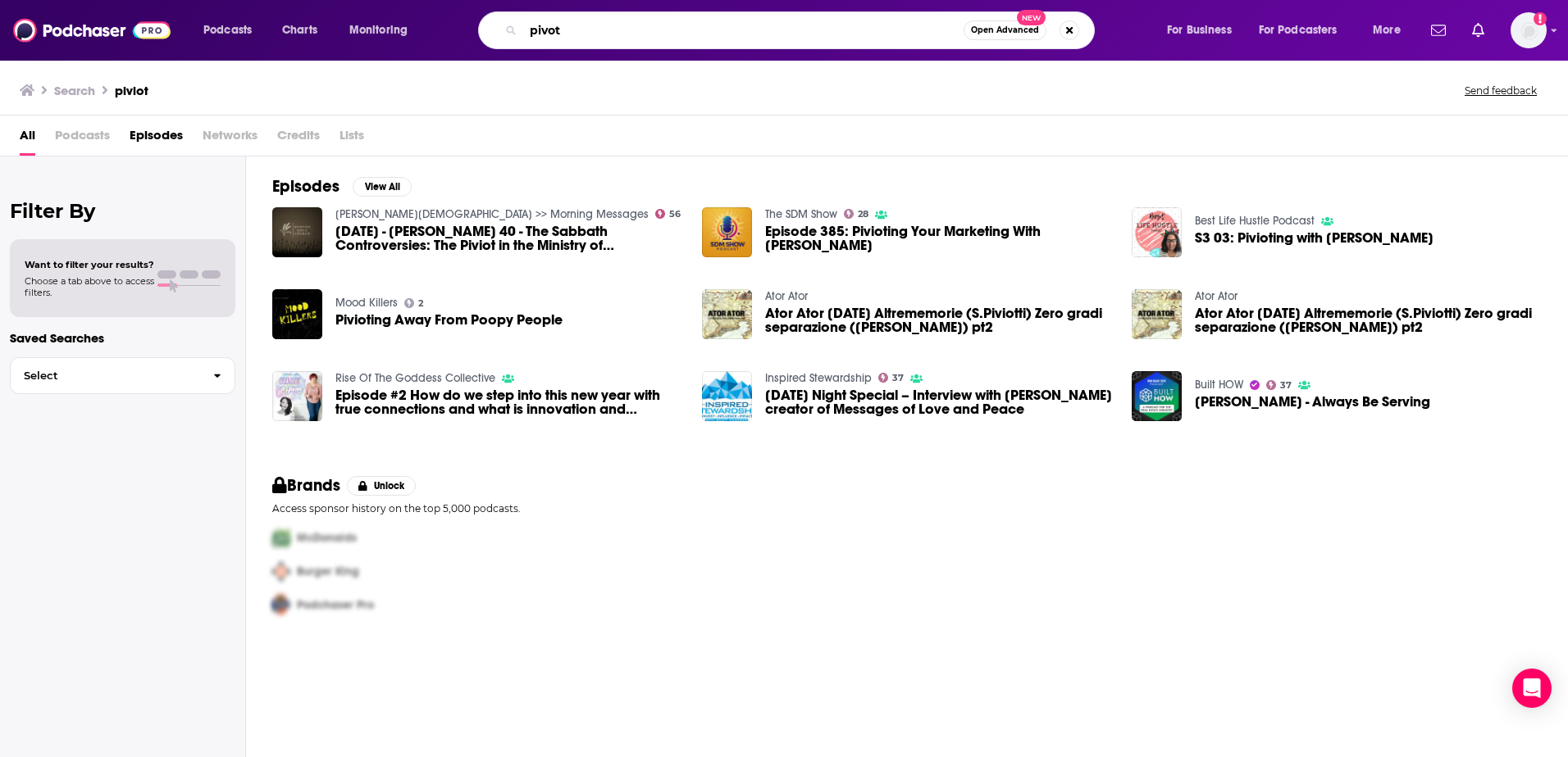
type input "pivot"
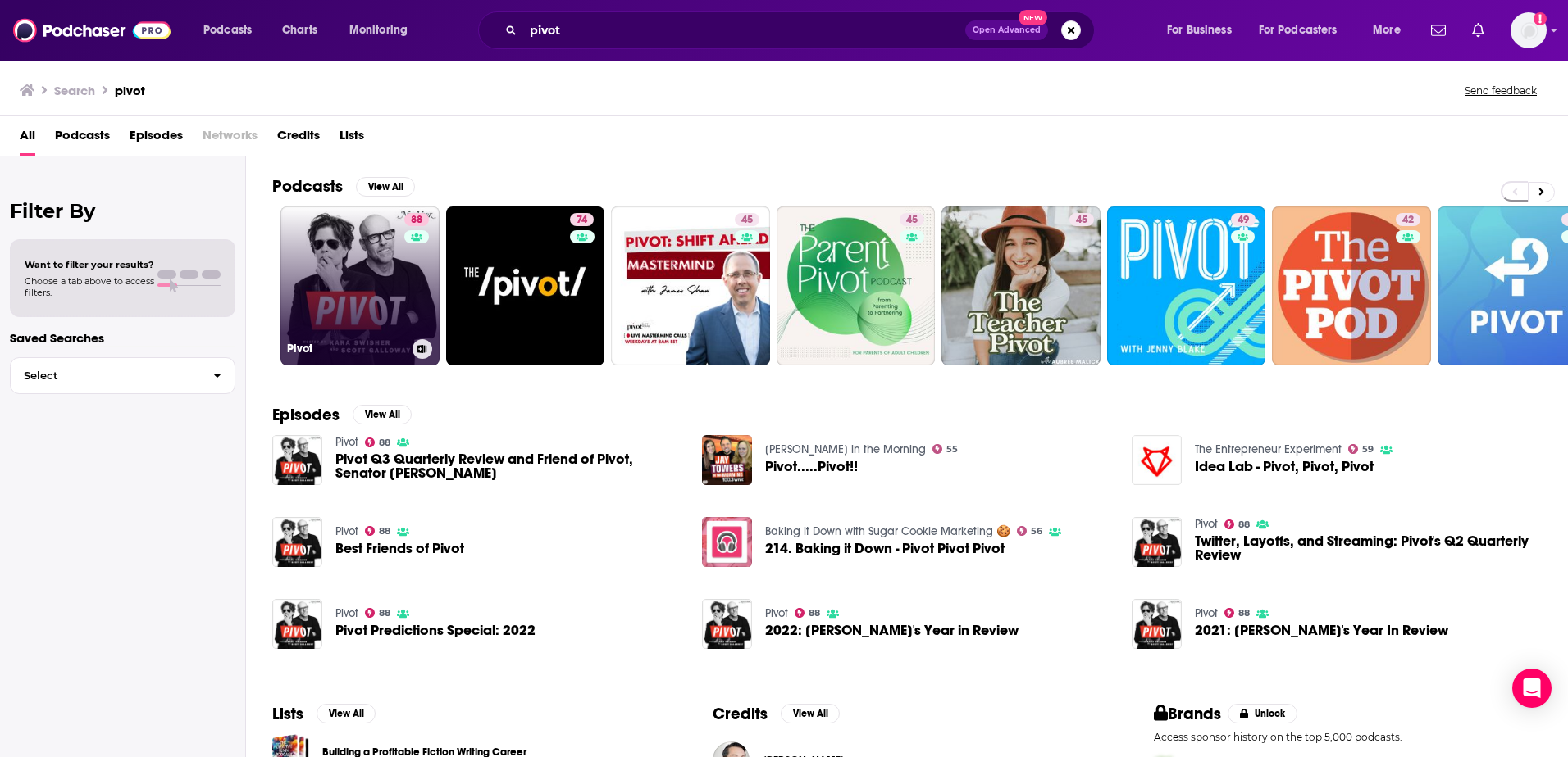
click at [342, 261] on link "88 Pivot" at bounding box center [360, 285] width 159 height 159
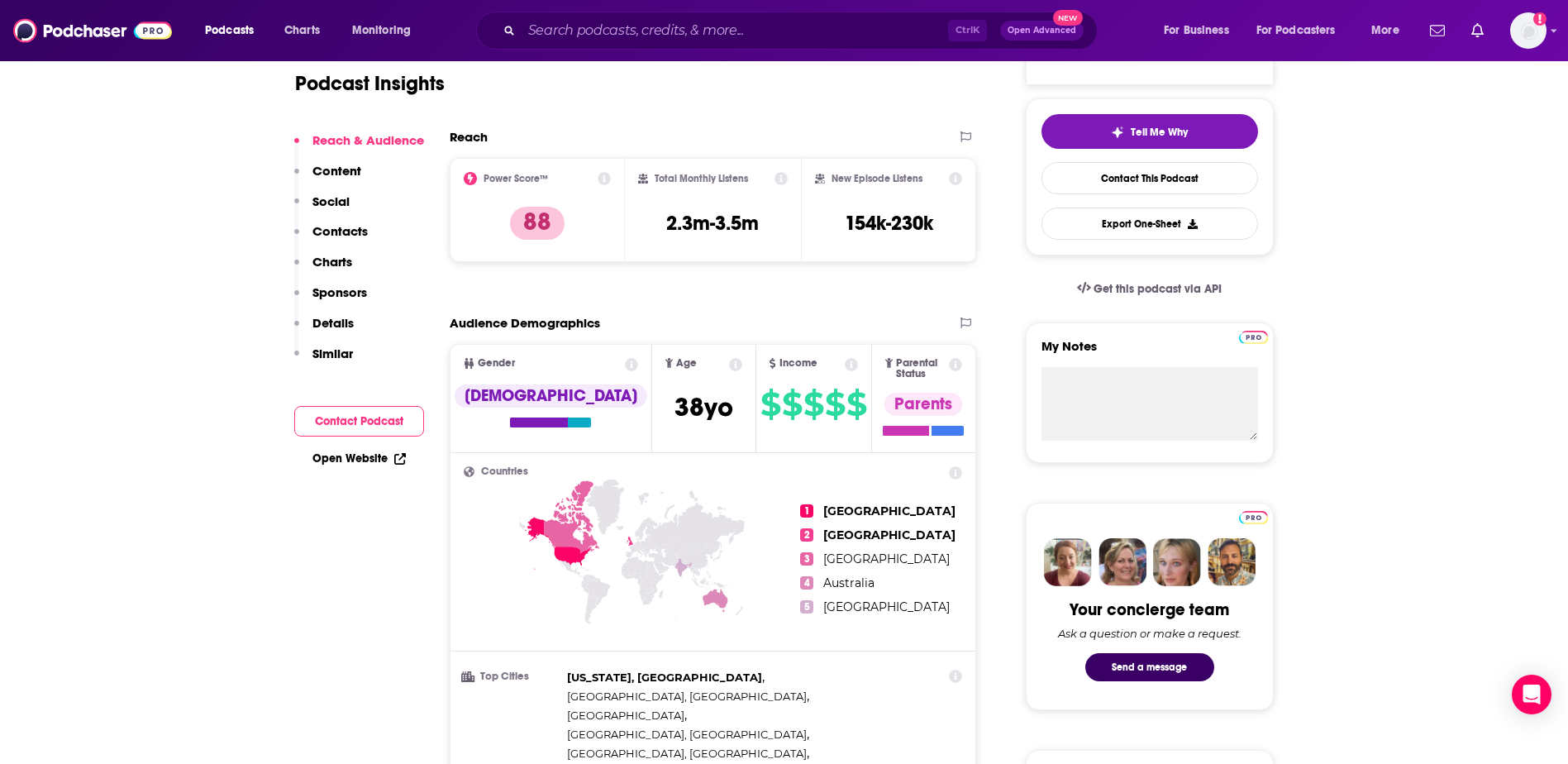
scroll to position [349, 0]
click at [570, 32] on input "Search podcasts, credits, & more..." at bounding box center [734, 30] width 427 height 26
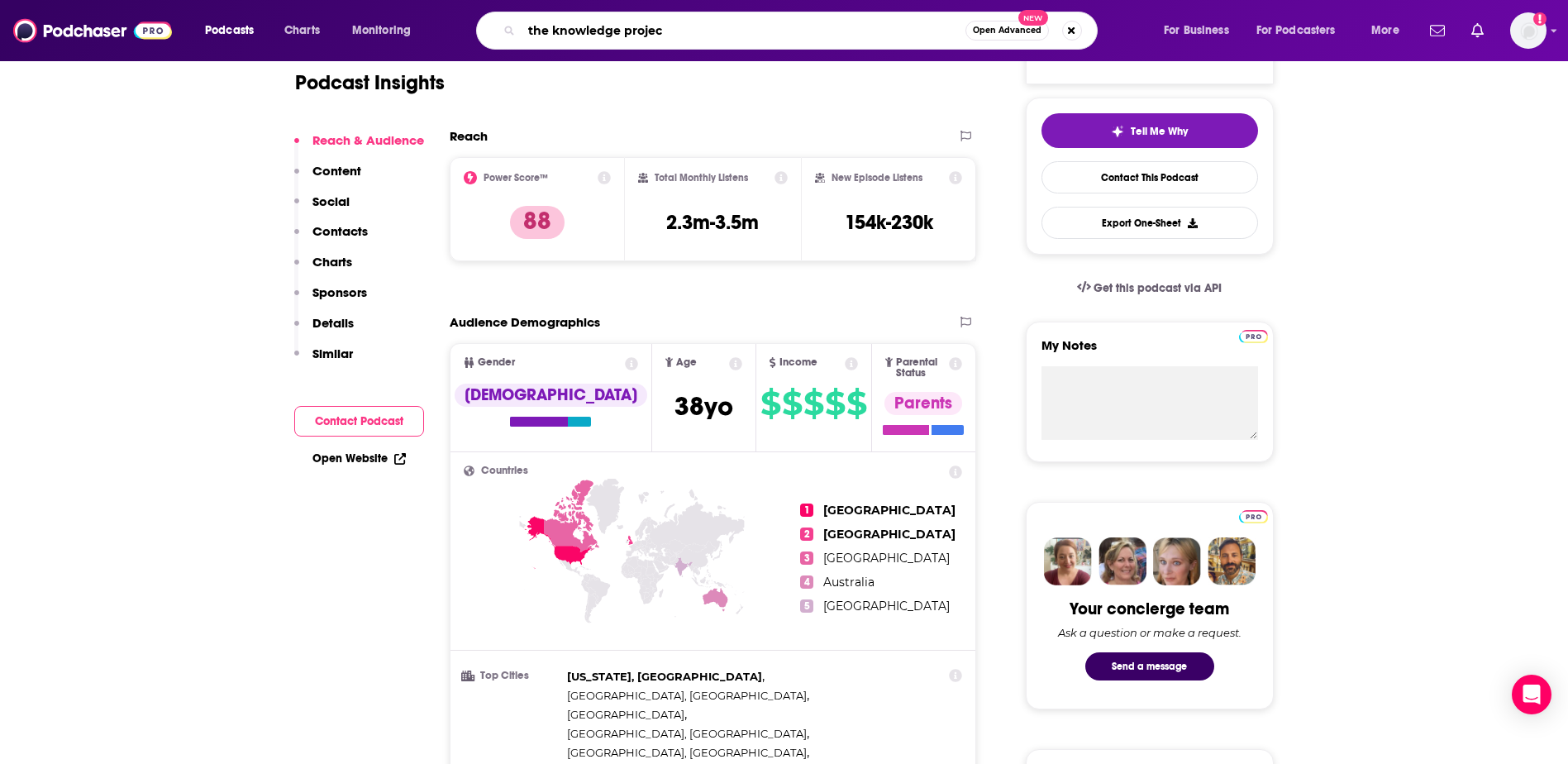
type input "the knowledge project"
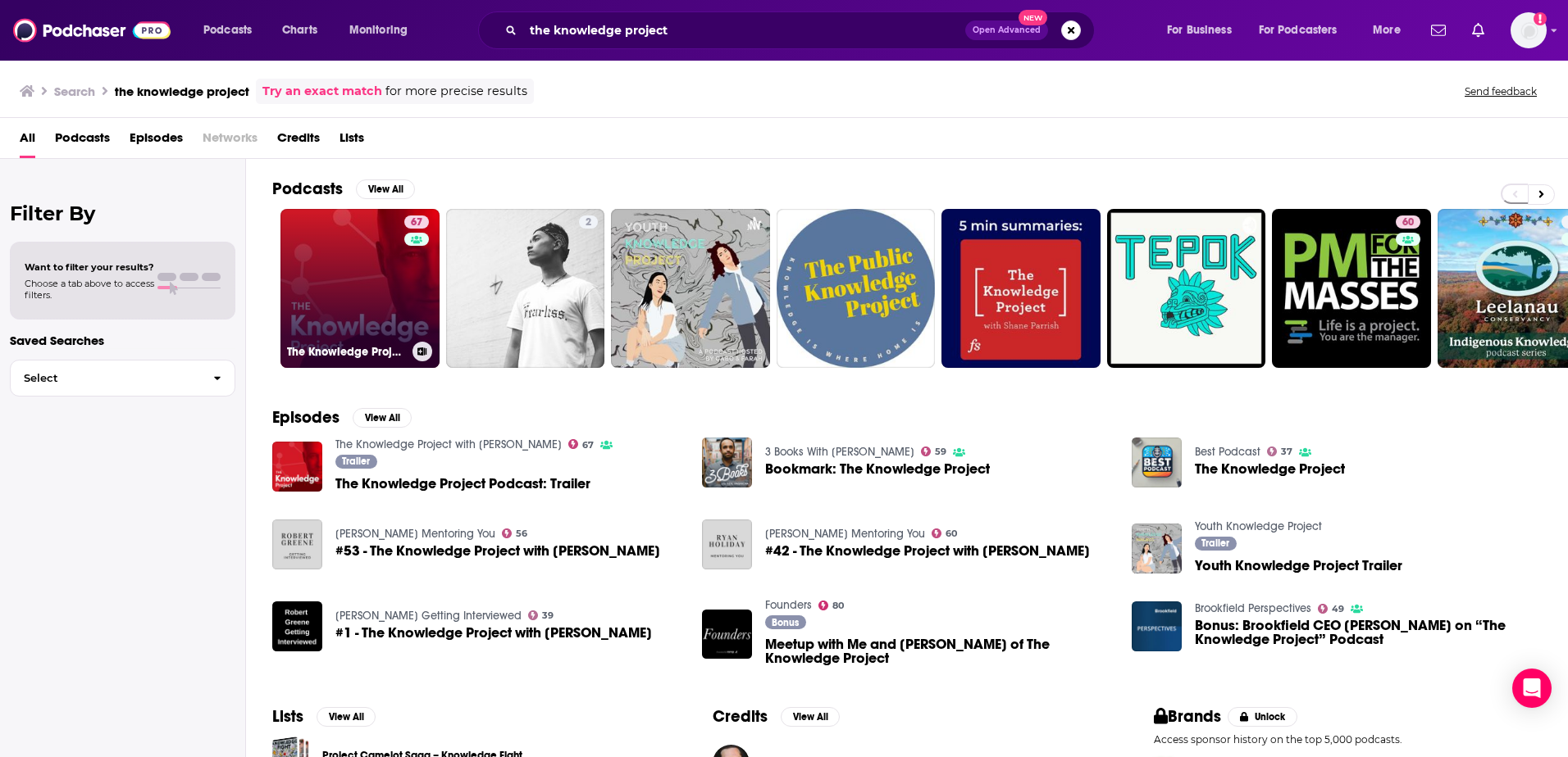
click at [316, 280] on link "67 The Knowledge Project with [PERSON_NAME]" at bounding box center [360, 288] width 159 height 159
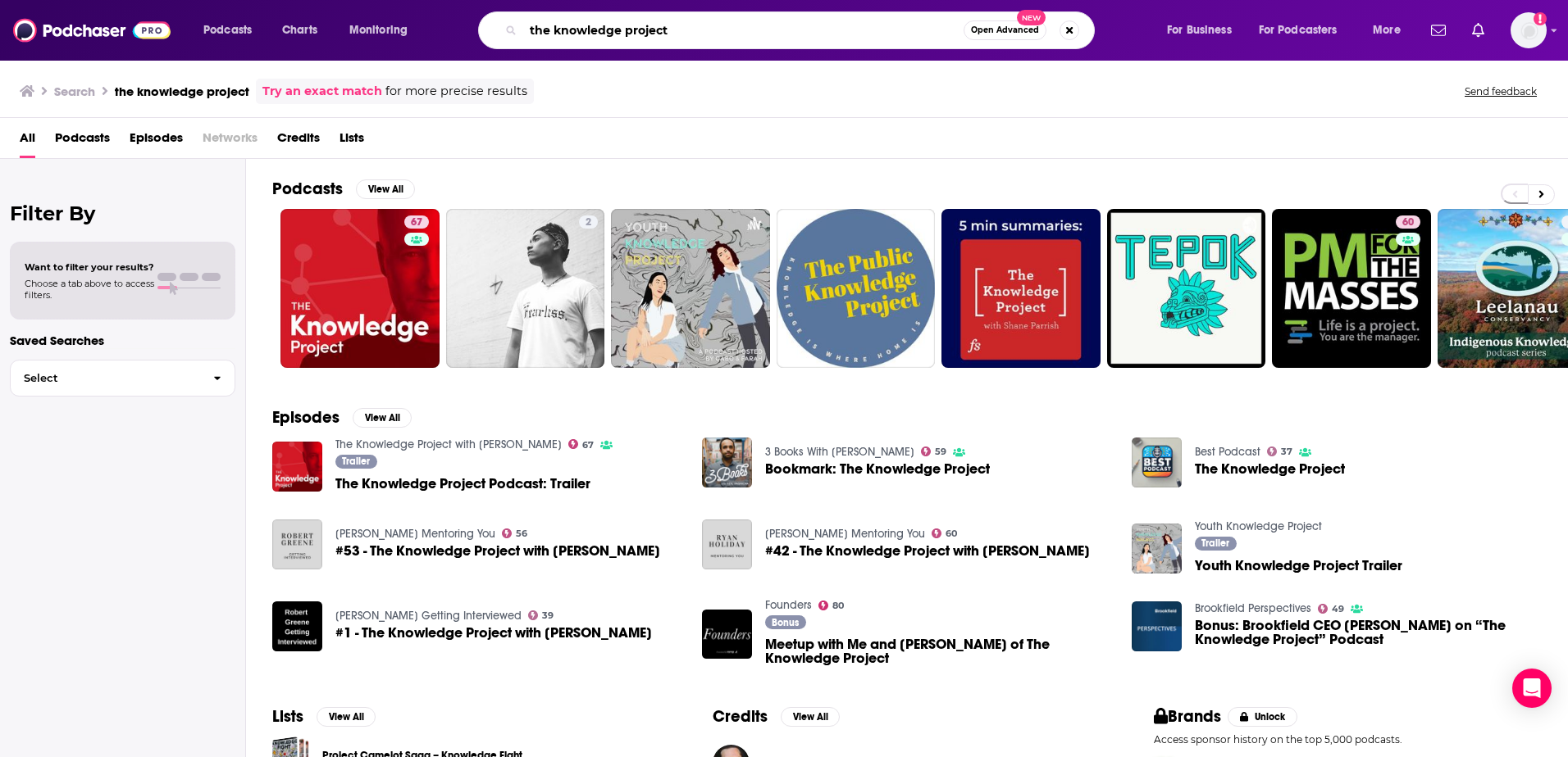
drag, startPoint x: 679, startPoint y: 30, endPoint x: 505, endPoint y: 32, distance: 174.0
click at [505, 32] on div "the knowledge project Open Advanced New" at bounding box center [786, 30] width 617 height 38
type input "the [PERSON_NAME] show"
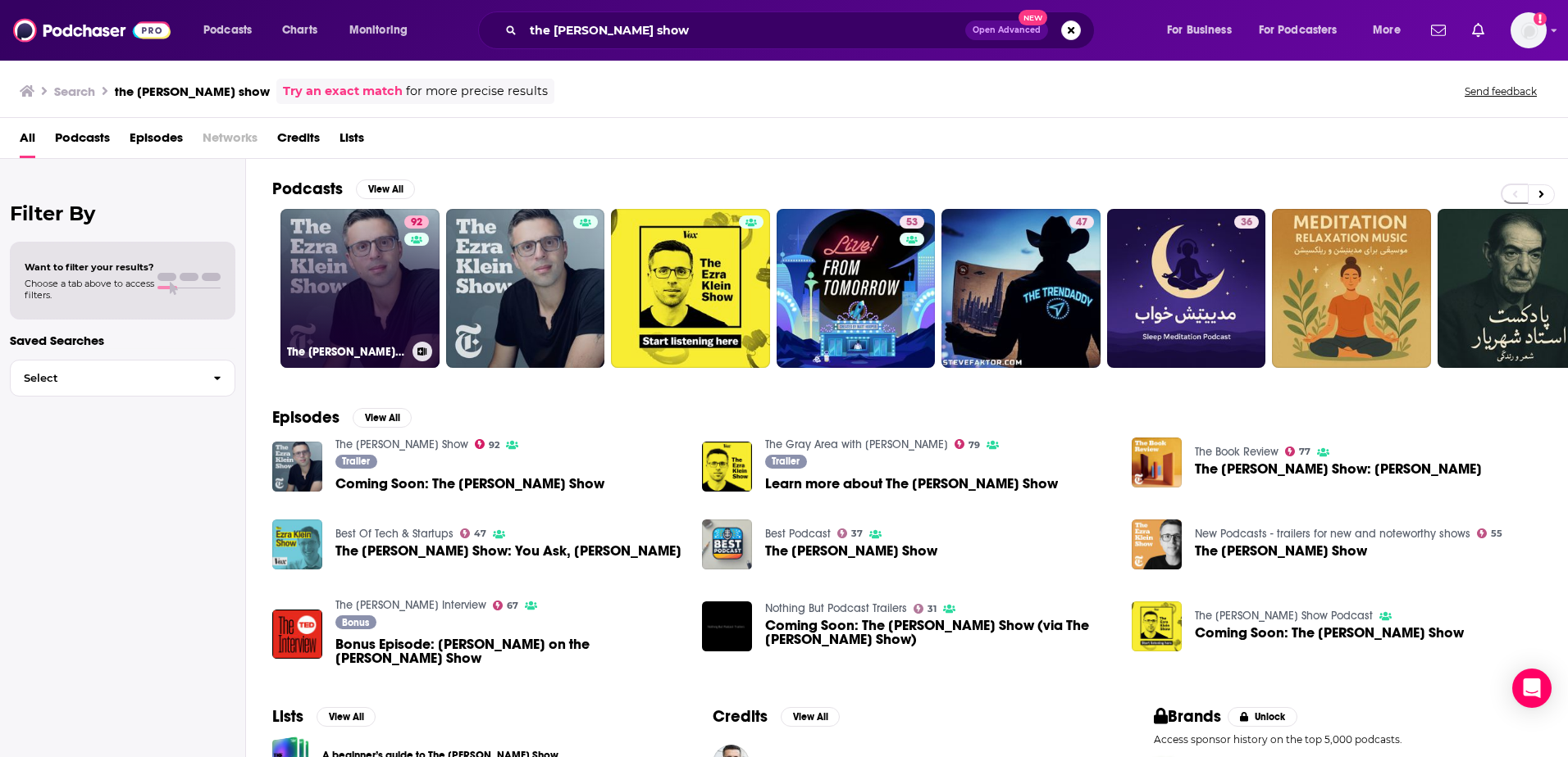
click at [373, 270] on link "92 The [PERSON_NAME] Show" at bounding box center [360, 288] width 159 height 159
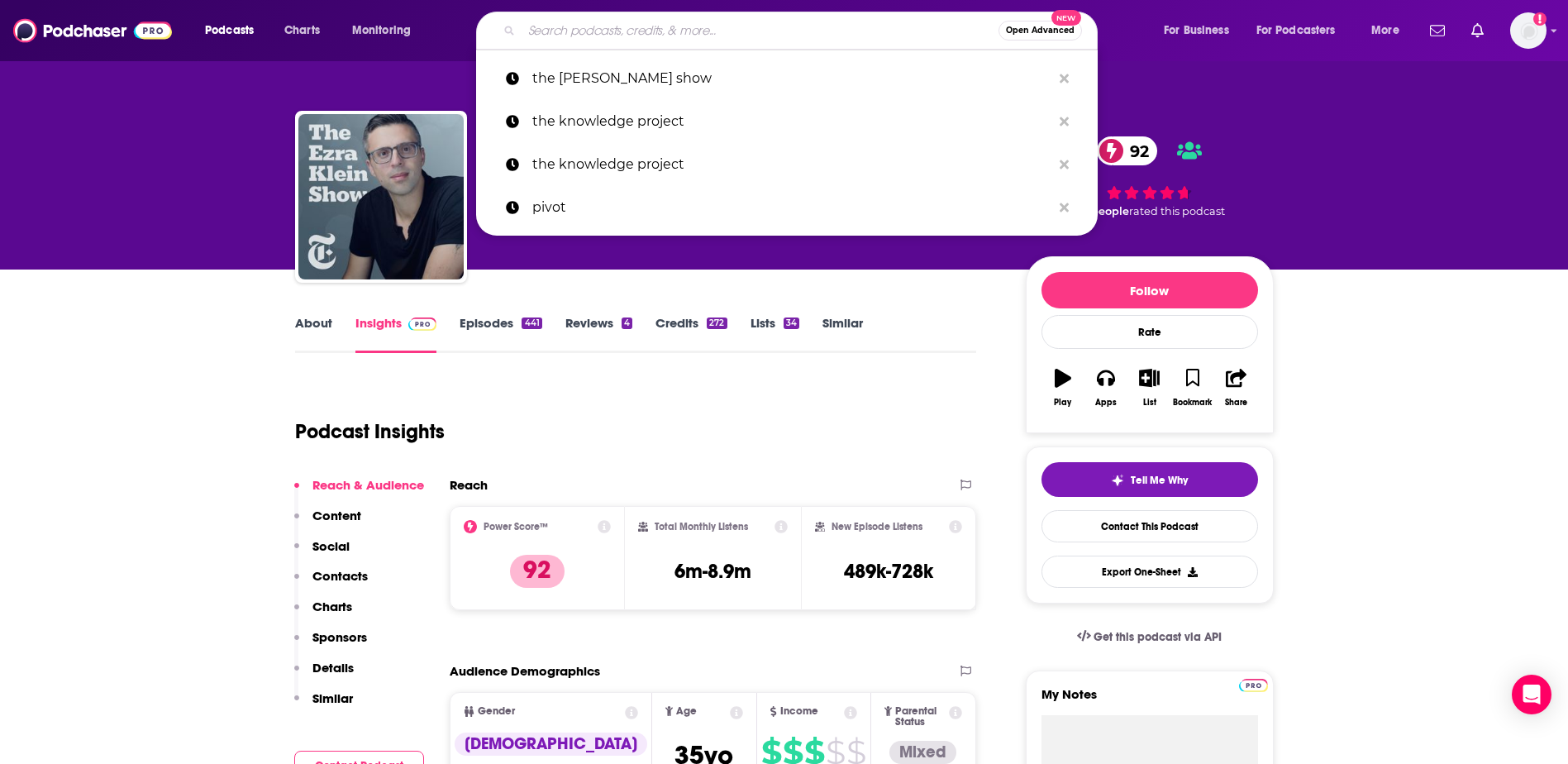
click at [765, 35] on input "Search podcasts, credits, & more..." at bounding box center [760, 30] width 477 height 26
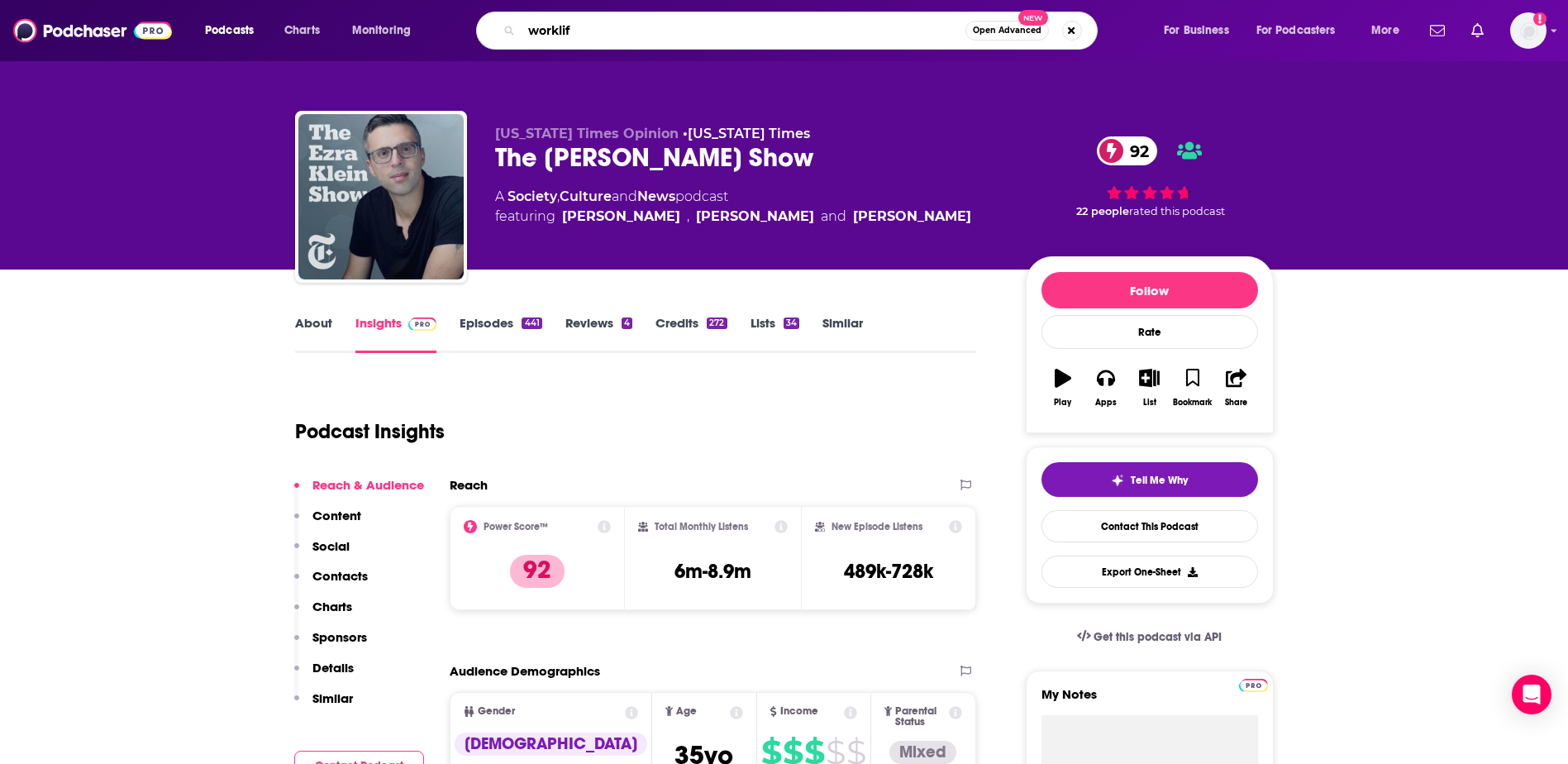
type input "worklife"
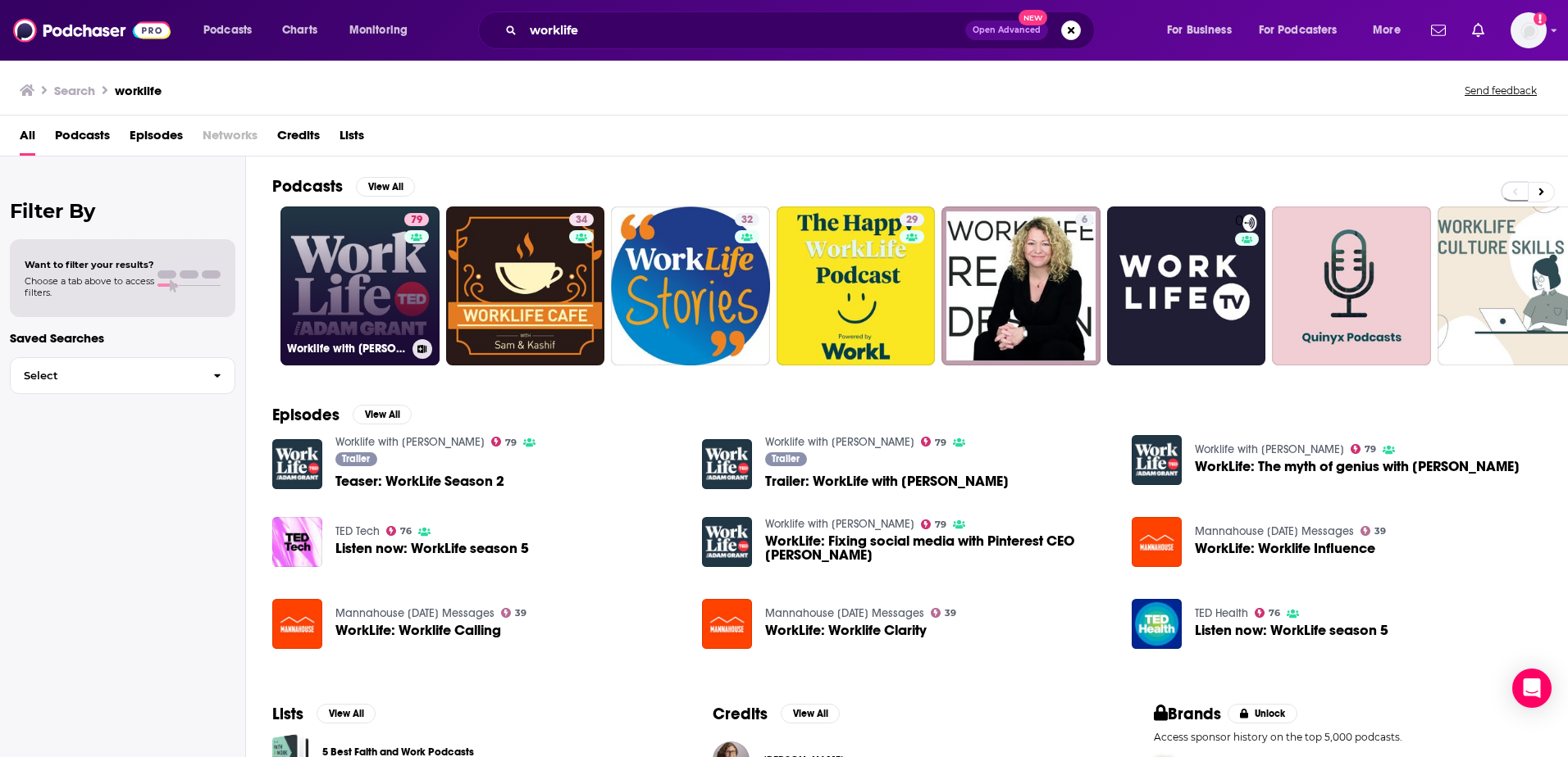
click at [314, 282] on link "79 Worklife with [PERSON_NAME]" at bounding box center [360, 285] width 159 height 159
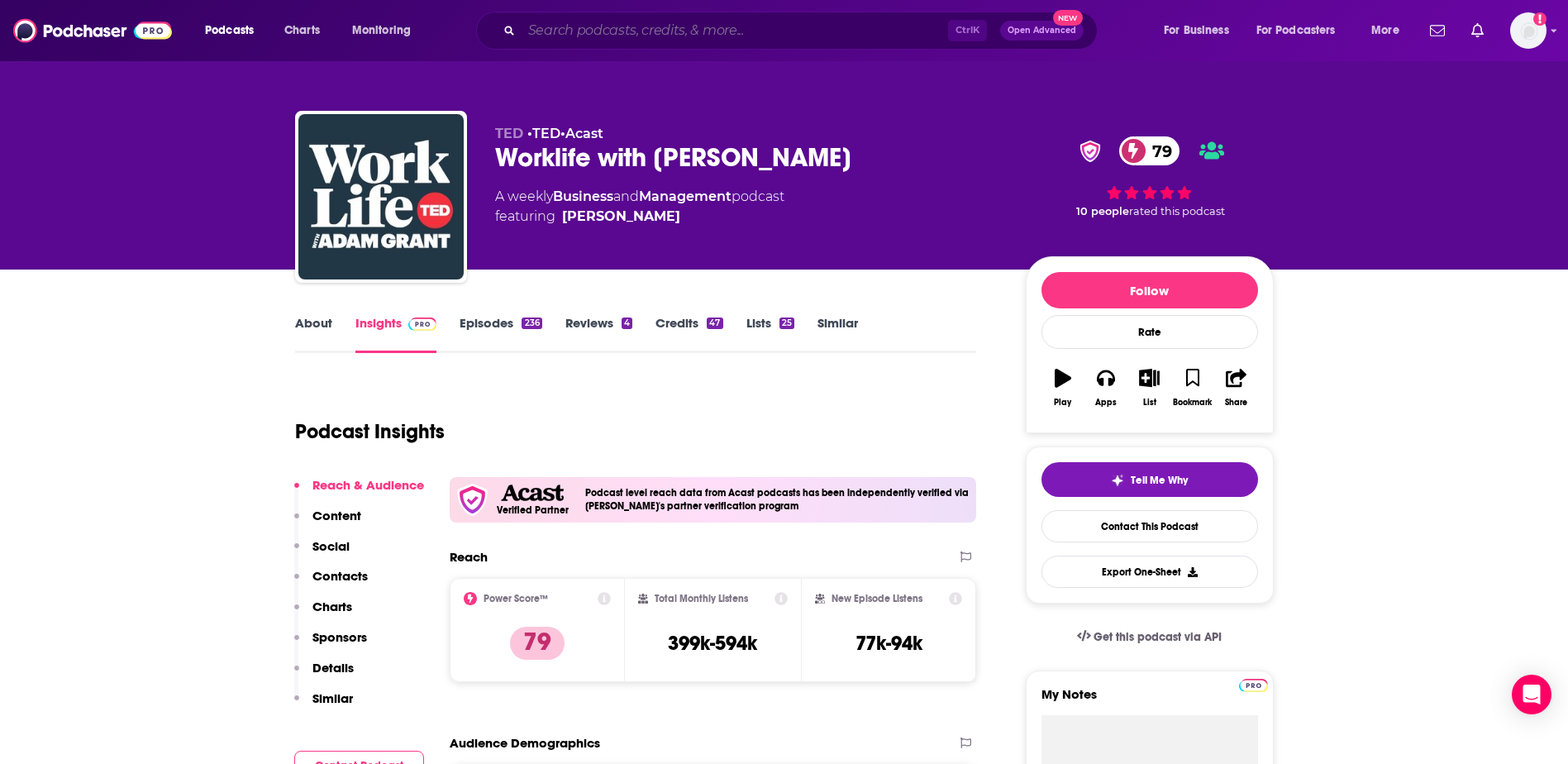
click at [650, 37] on input "Search podcasts, credits, & more..." at bounding box center [734, 30] width 427 height 26
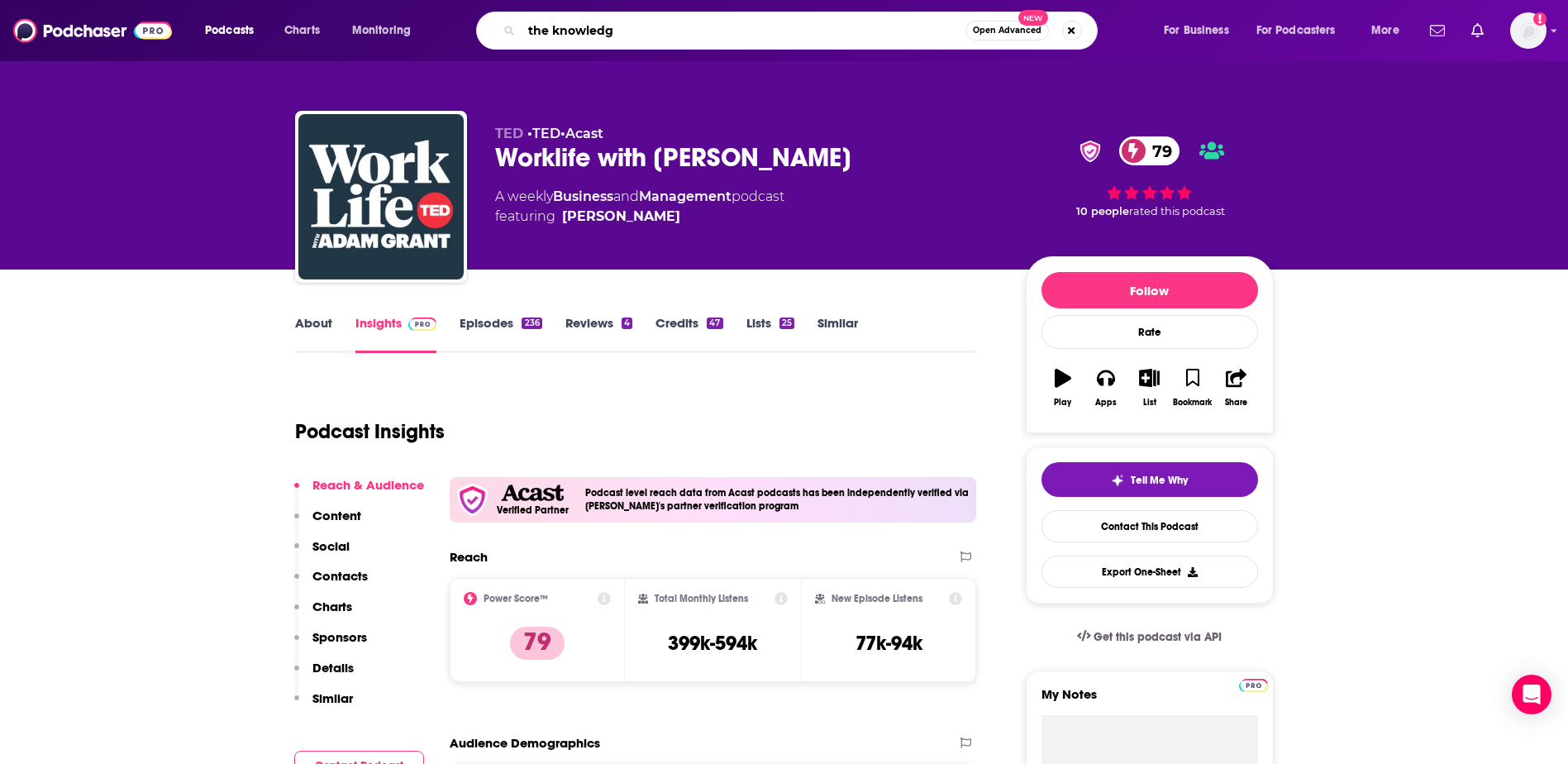
type input "the knowledge"
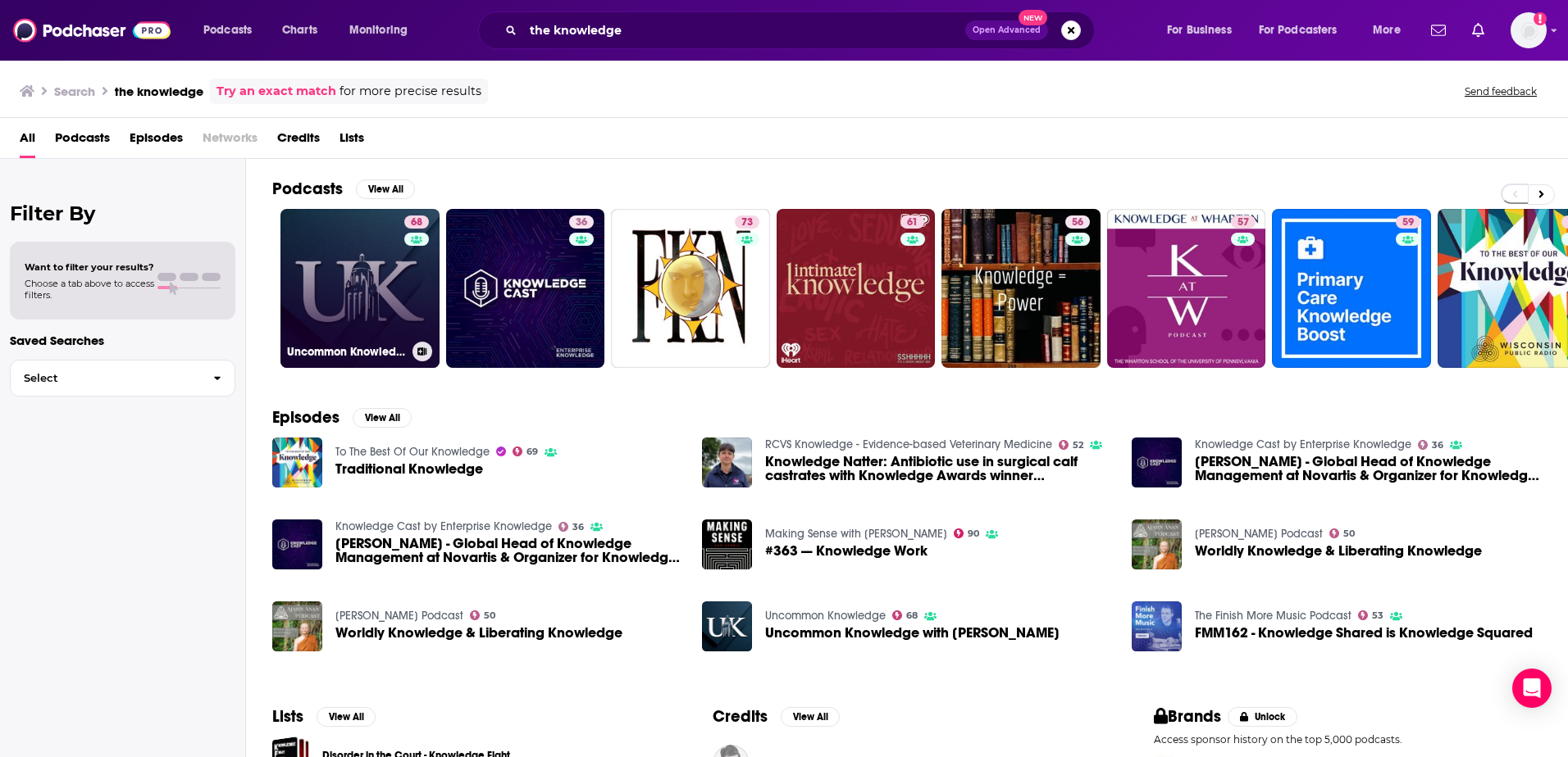
click at [370, 307] on link "68 Uncommon Knowledge" at bounding box center [360, 288] width 159 height 159
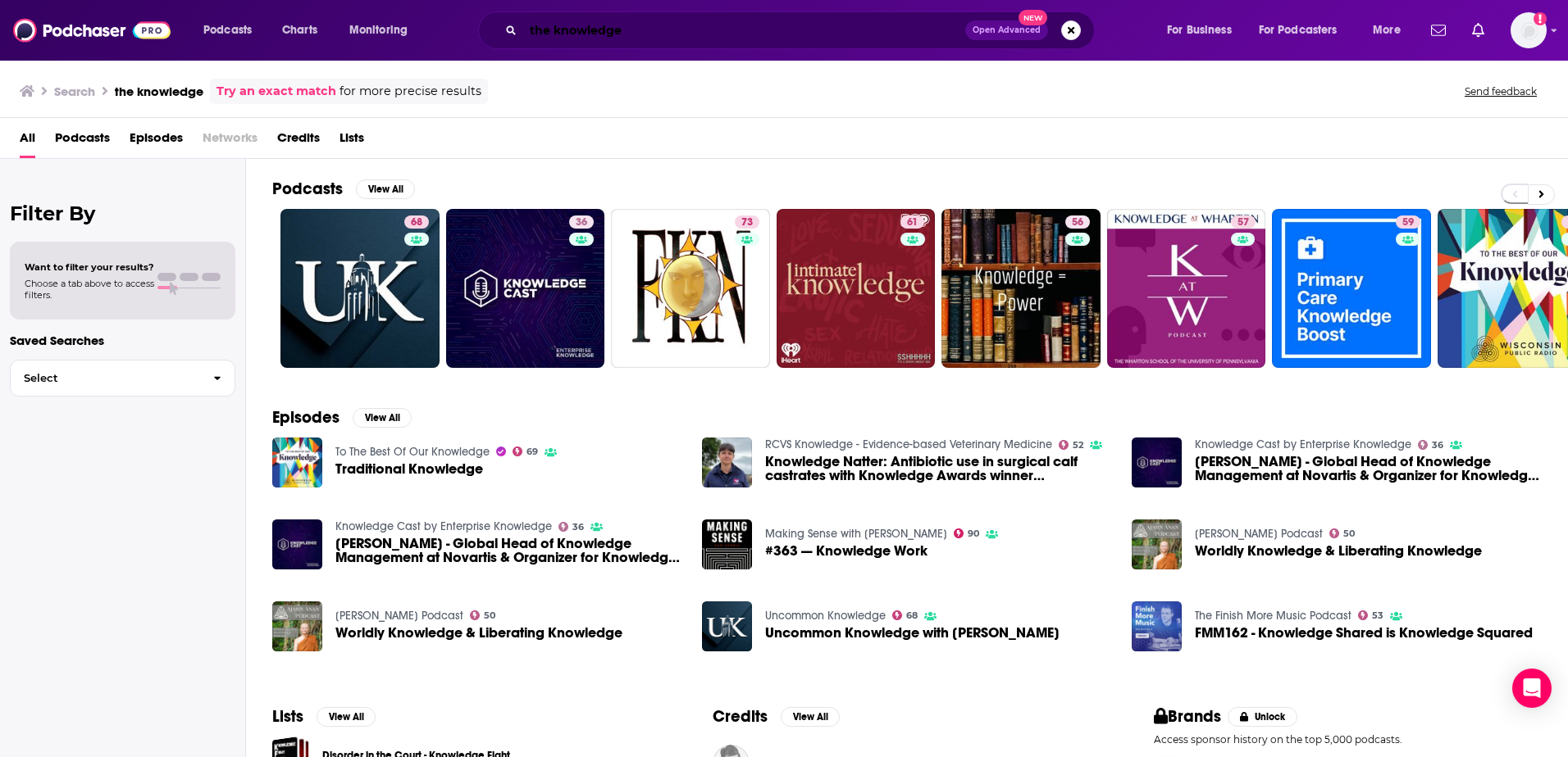
click at [663, 36] on input "the knowledge" at bounding box center [744, 30] width 442 height 26
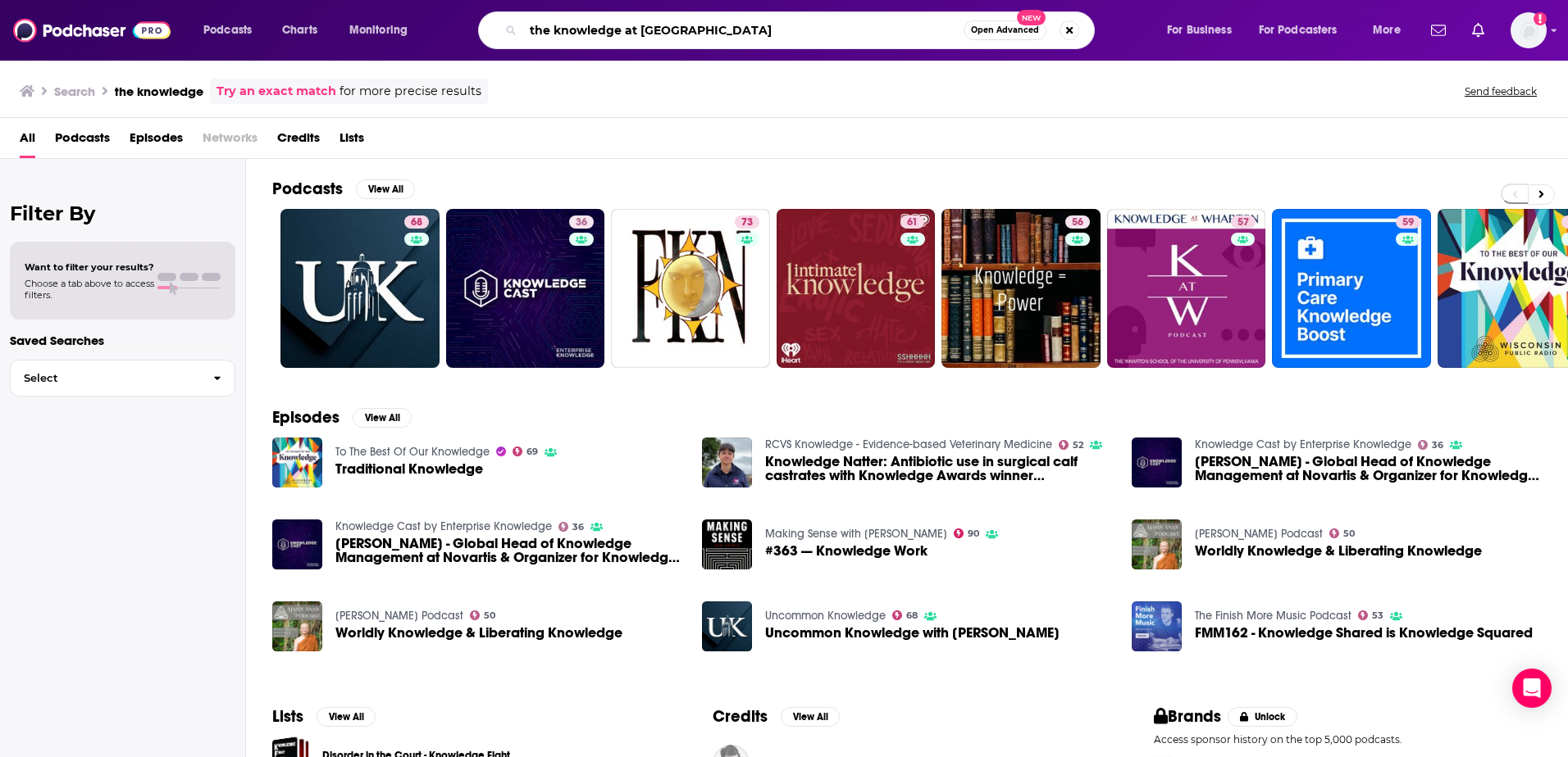
type input "the knowledge at [GEOGRAPHIC_DATA]"
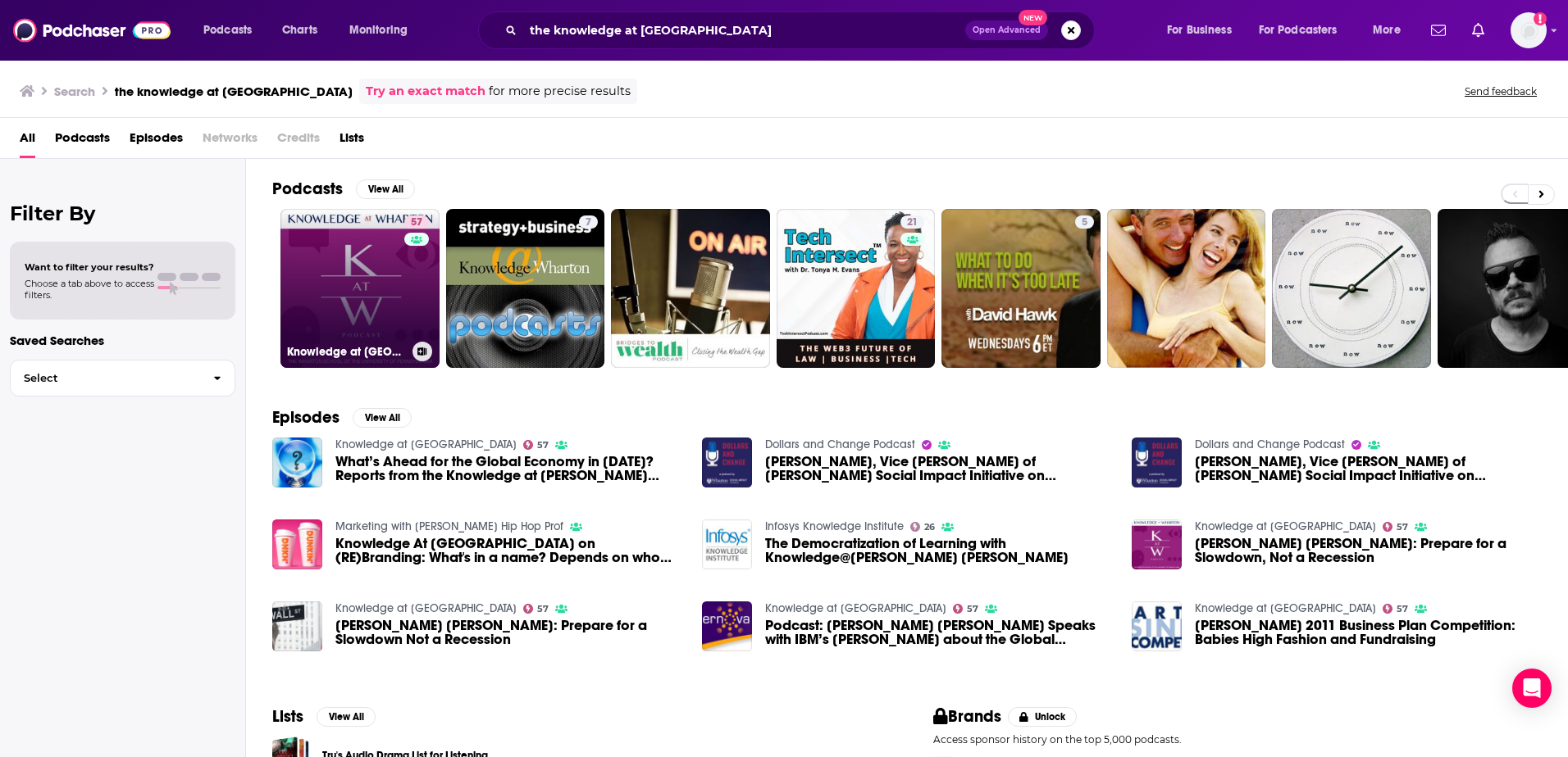
click at [341, 291] on link "57 Knowledge at [GEOGRAPHIC_DATA]" at bounding box center [360, 288] width 159 height 159
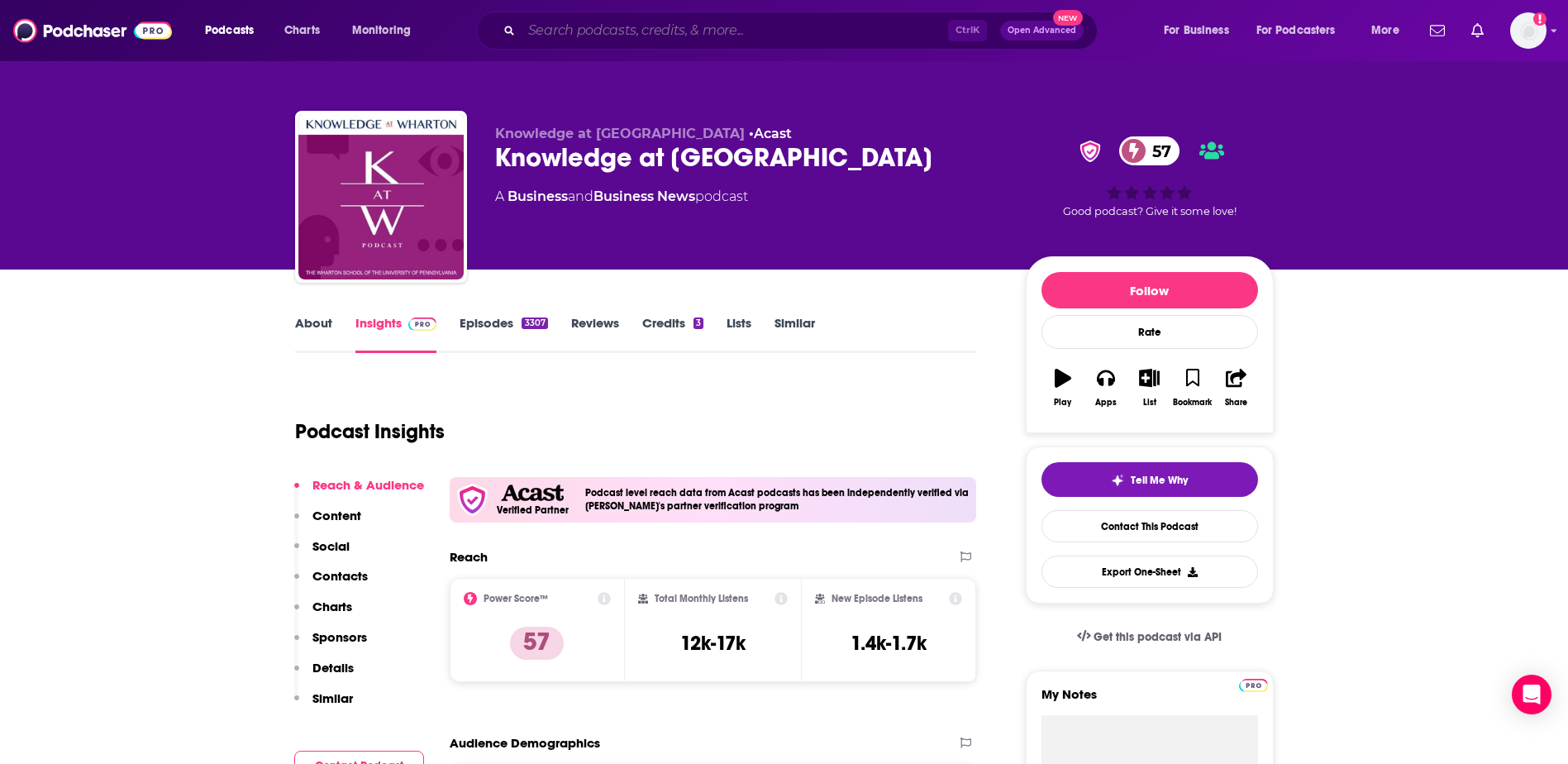
click at [611, 36] on input "Search podcasts, credits, & more..." at bounding box center [734, 30] width 427 height 26
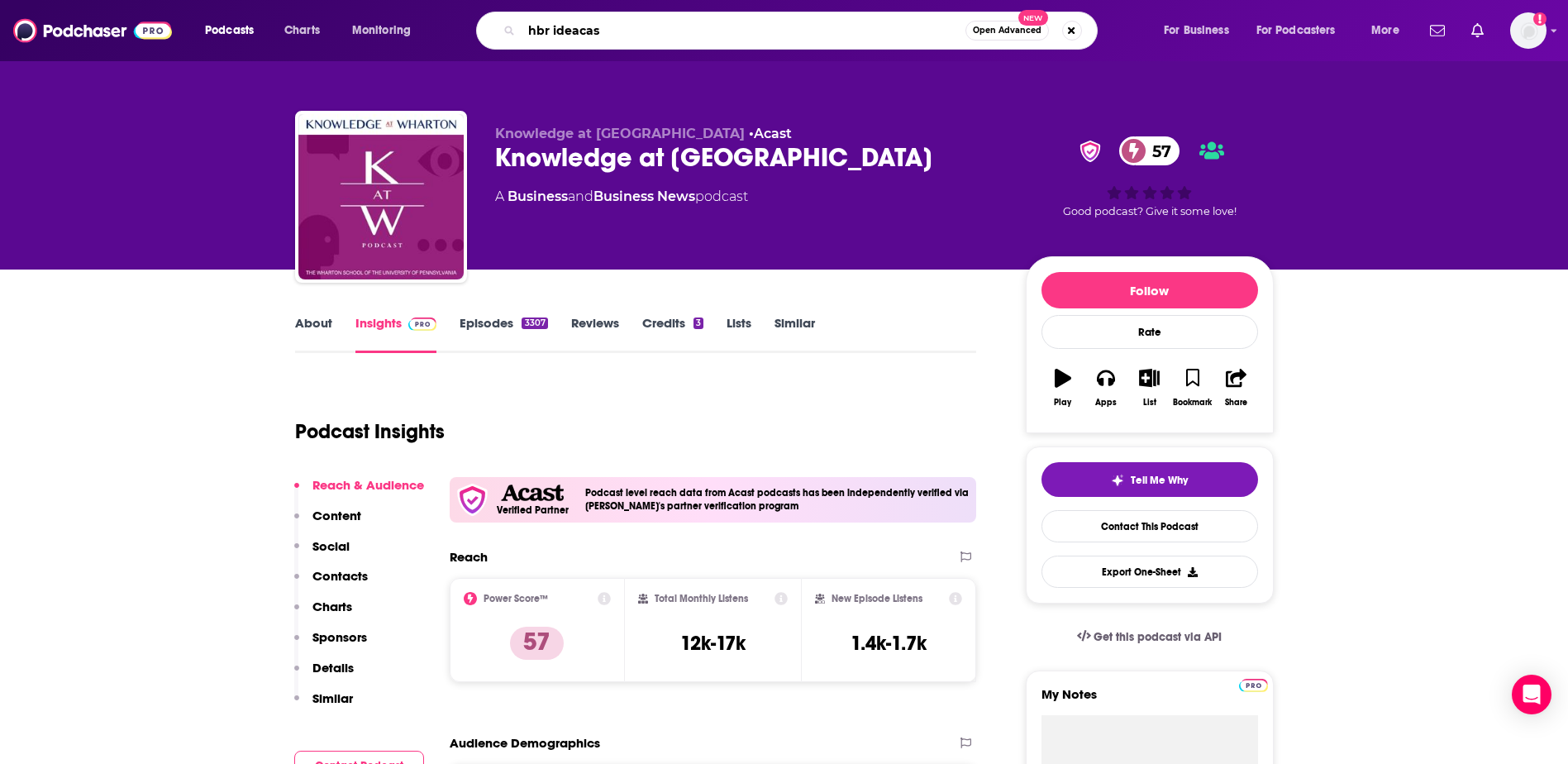
type input "[PERSON_NAME]"
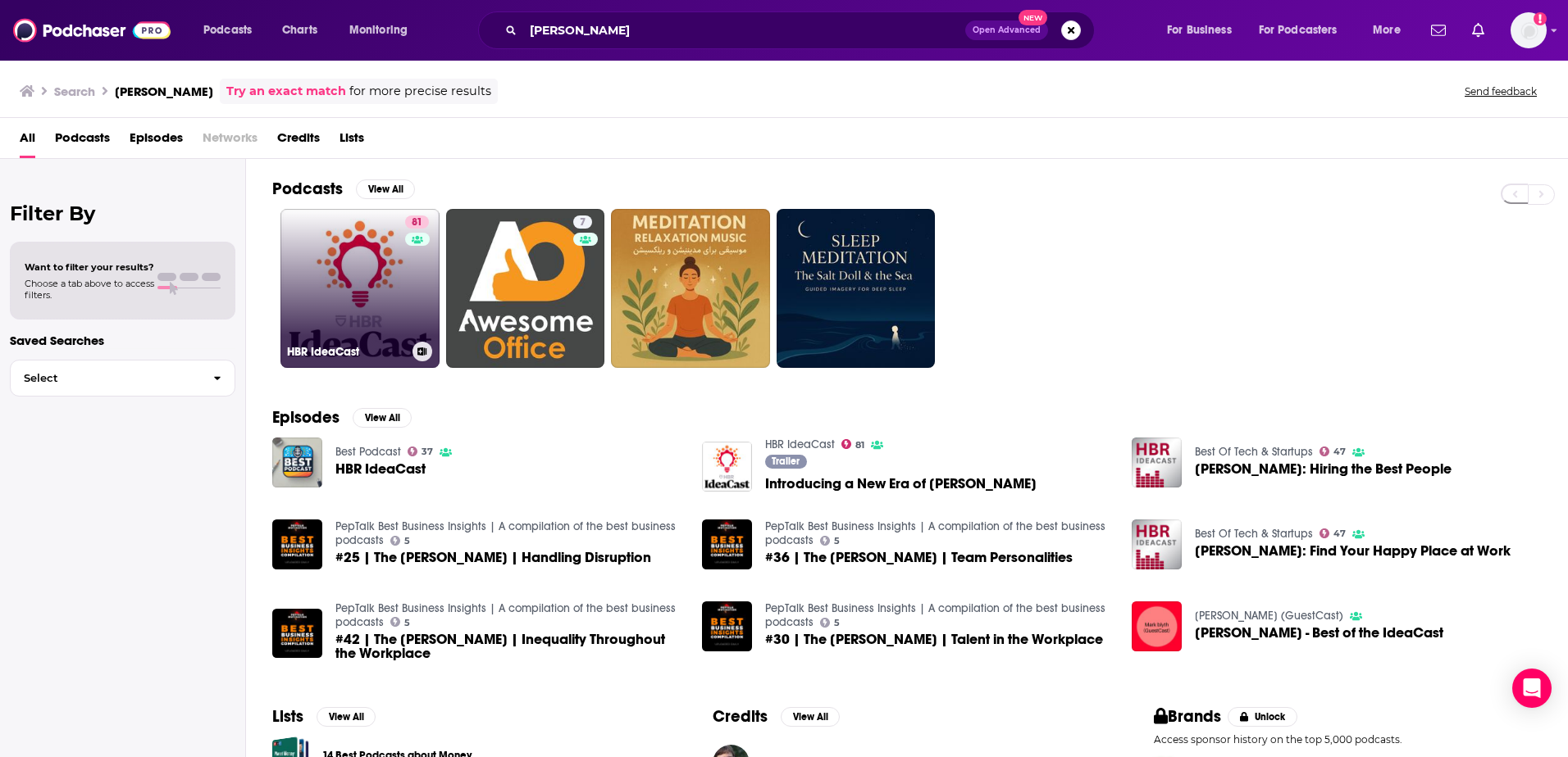
click at [391, 264] on link "81 [PERSON_NAME]" at bounding box center [360, 288] width 159 height 159
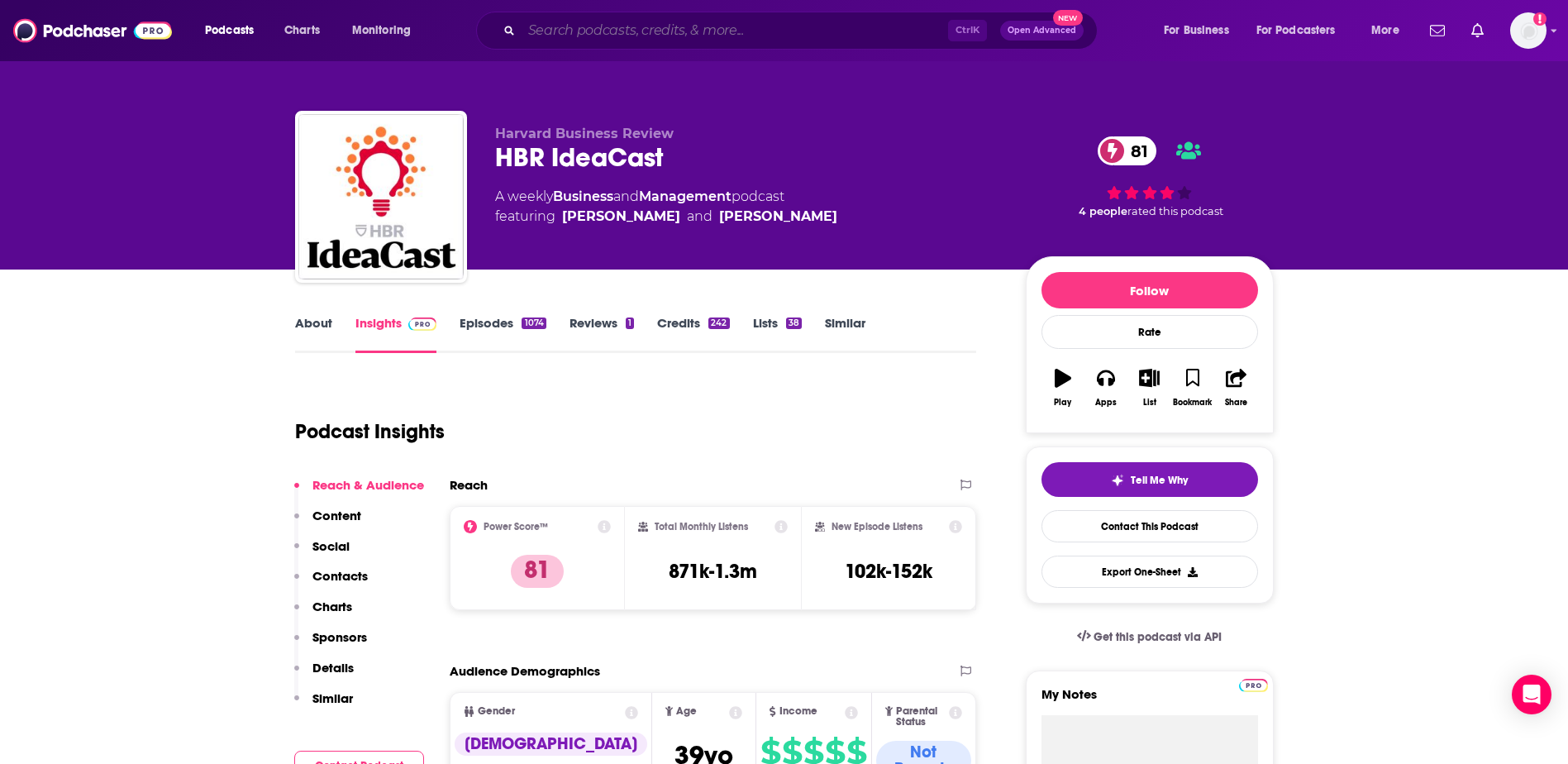
click at [557, 34] on input "Search podcasts, credits, & more..." at bounding box center [734, 30] width 427 height 26
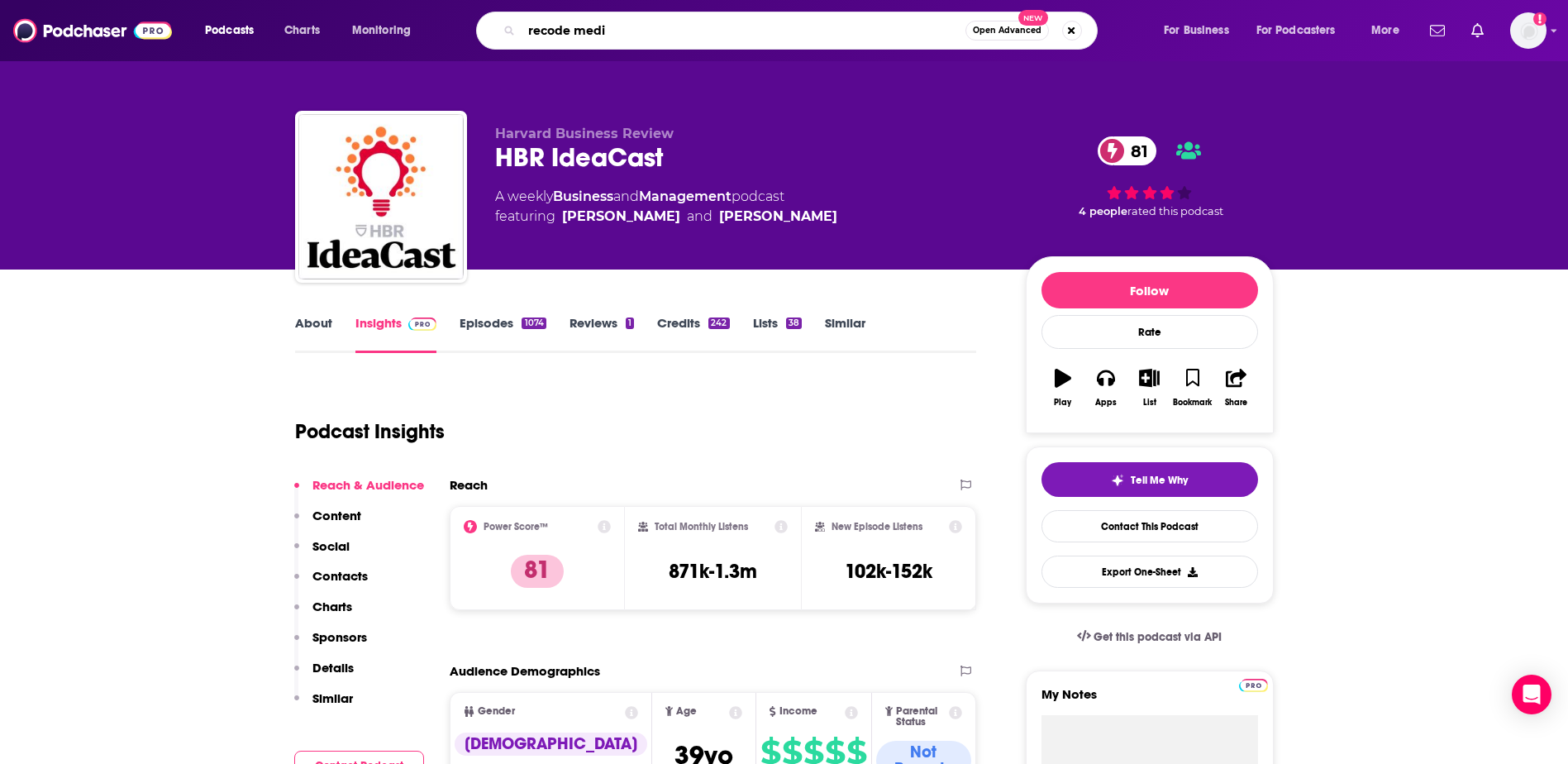
type input "recode media"
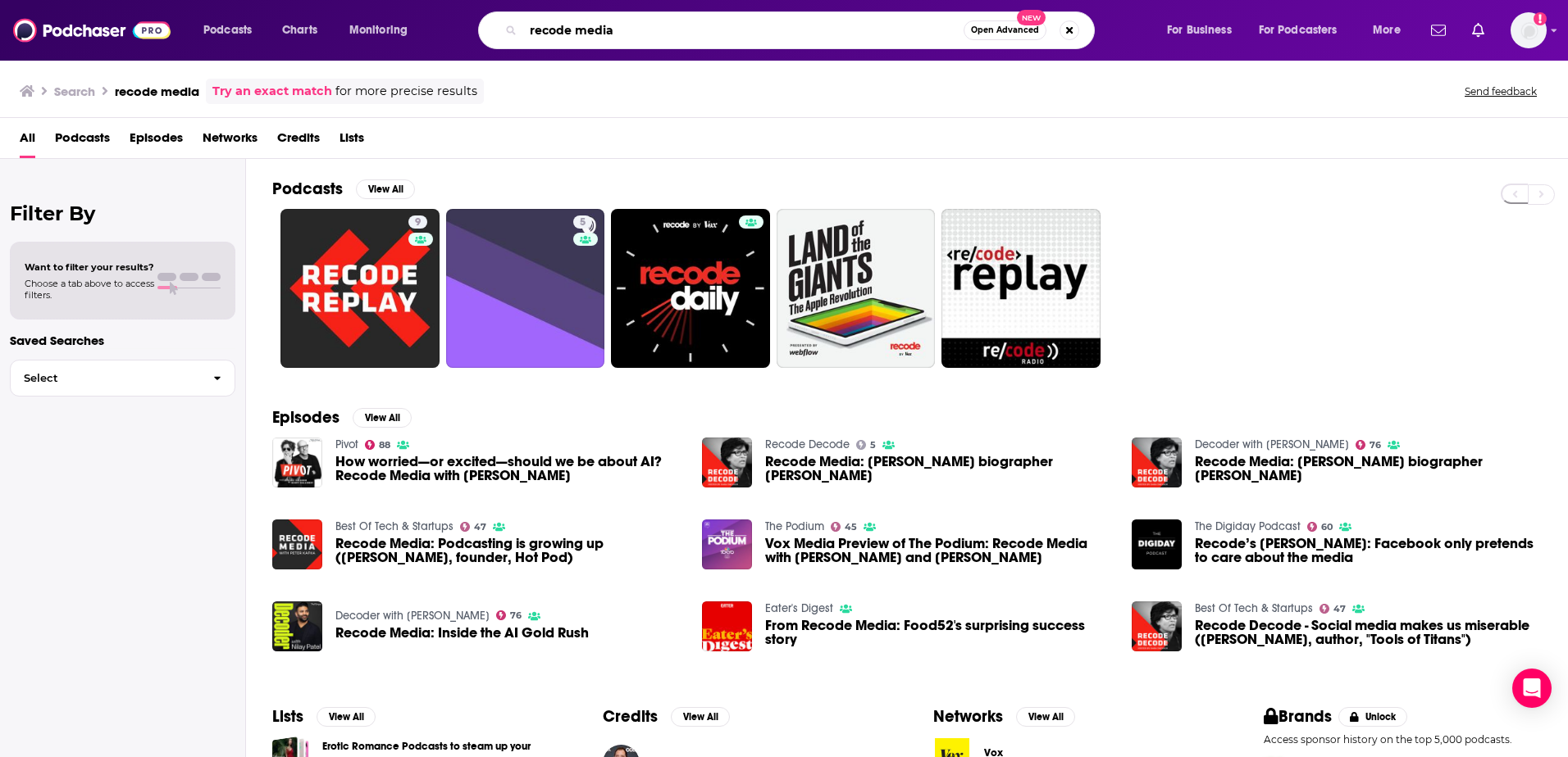
click at [647, 30] on input "recode media" at bounding box center [743, 30] width 440 height 26
type input "recode media with [PERSON_NAME]"
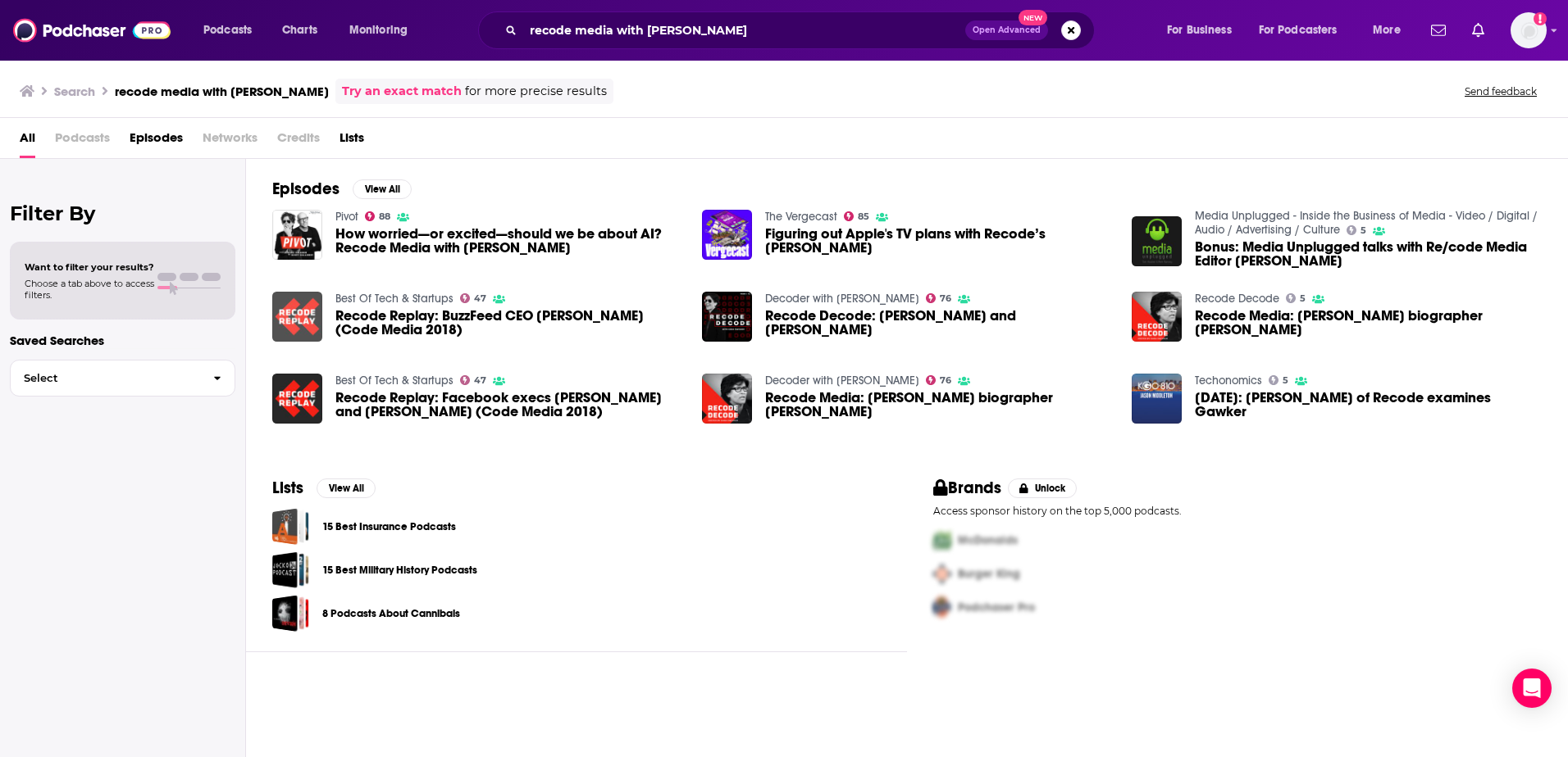
click at [298, 324] on img "Recode Replay: BuzzFeed CEO Jonah Peretti (Code Media 2018)" at bounding box center [297, 317] width 50 height 50
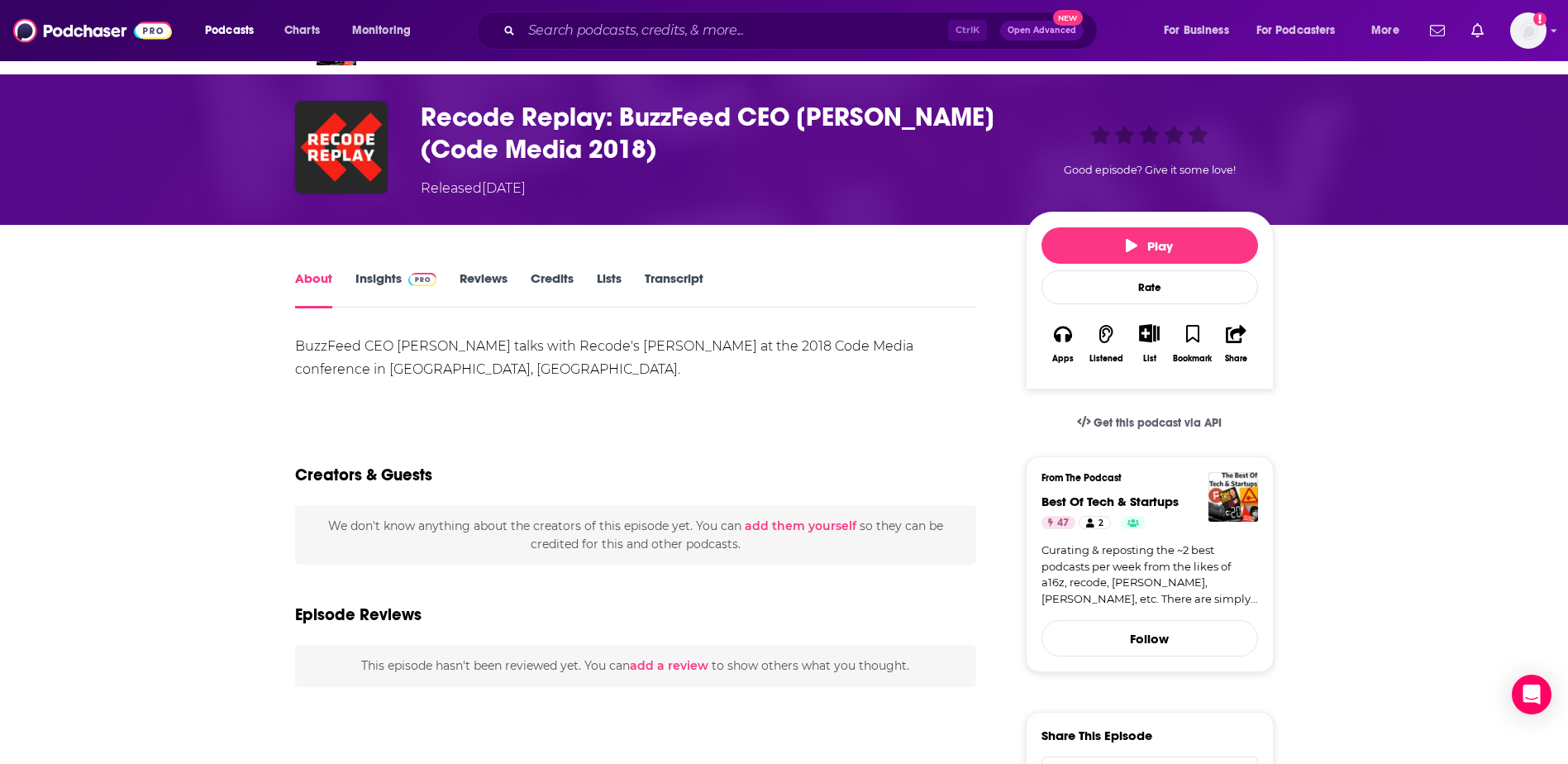
scroll to position [44, 0]
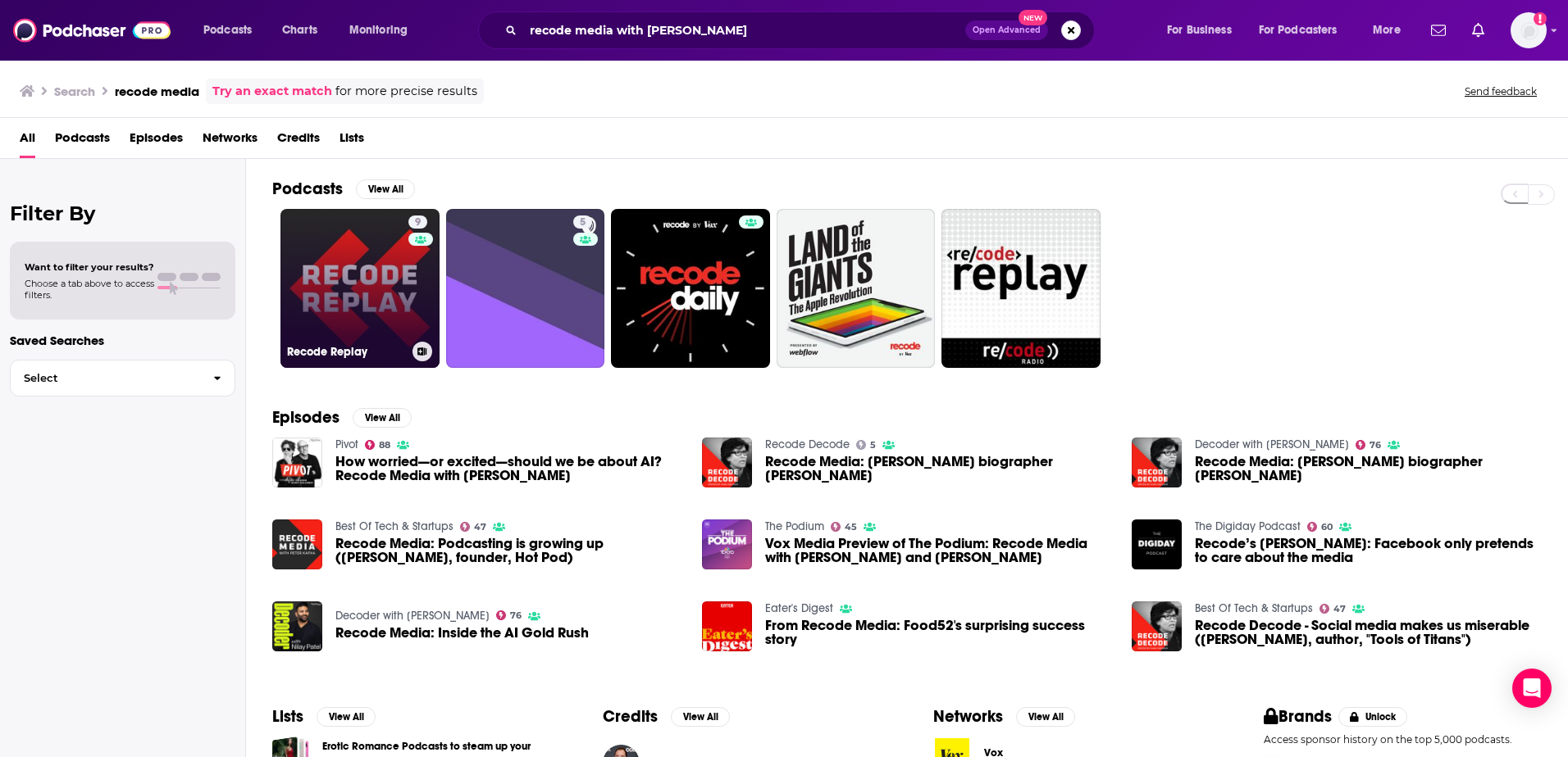
click at [360, 296] on link "9 Recode Replay" at bounding box center [360, 288] width 159 height 159
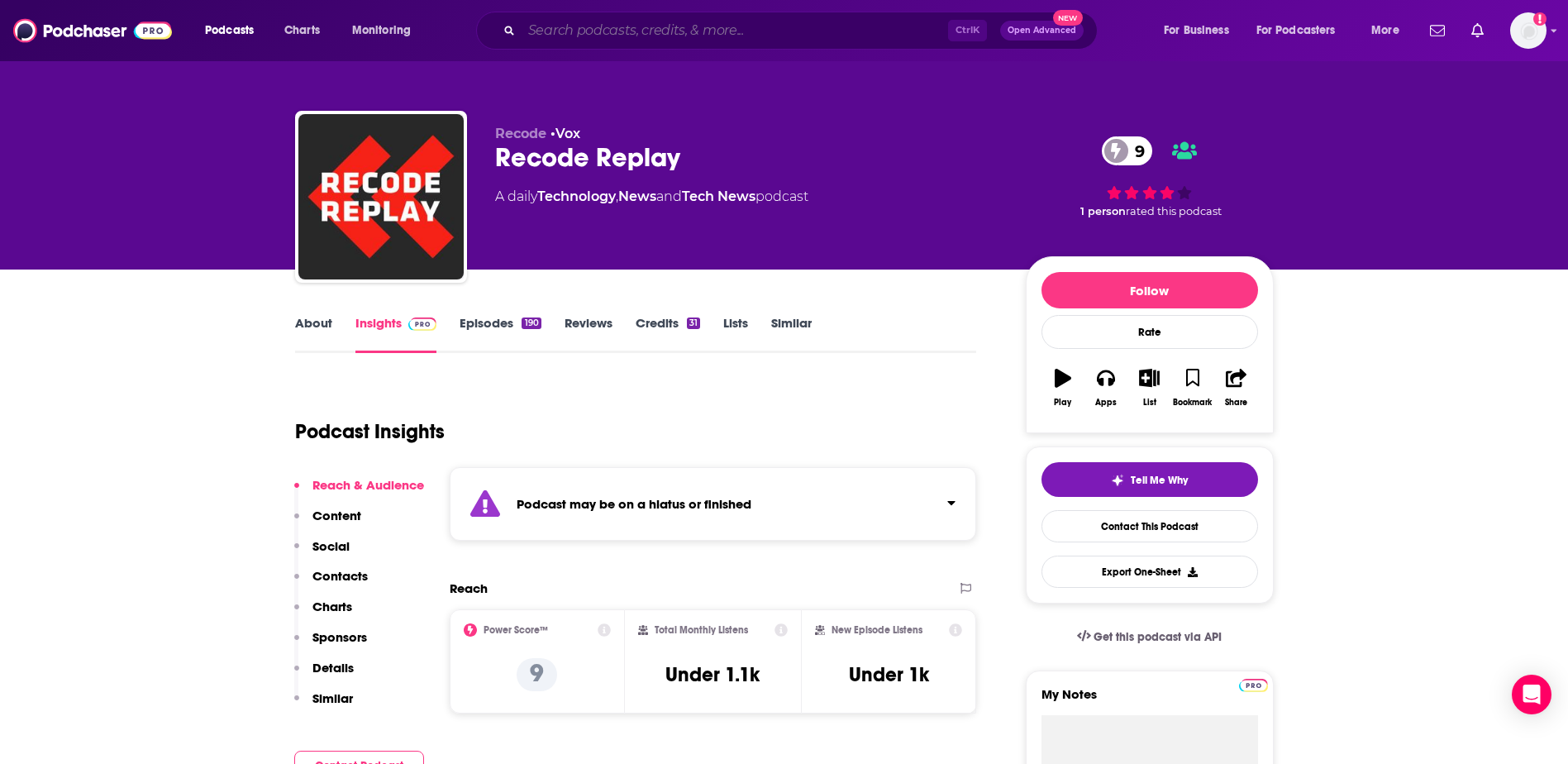
click at [635, 24] on input "Search podcasts, credits, & more..." at bounding box center [734, 30] width 427 height 26
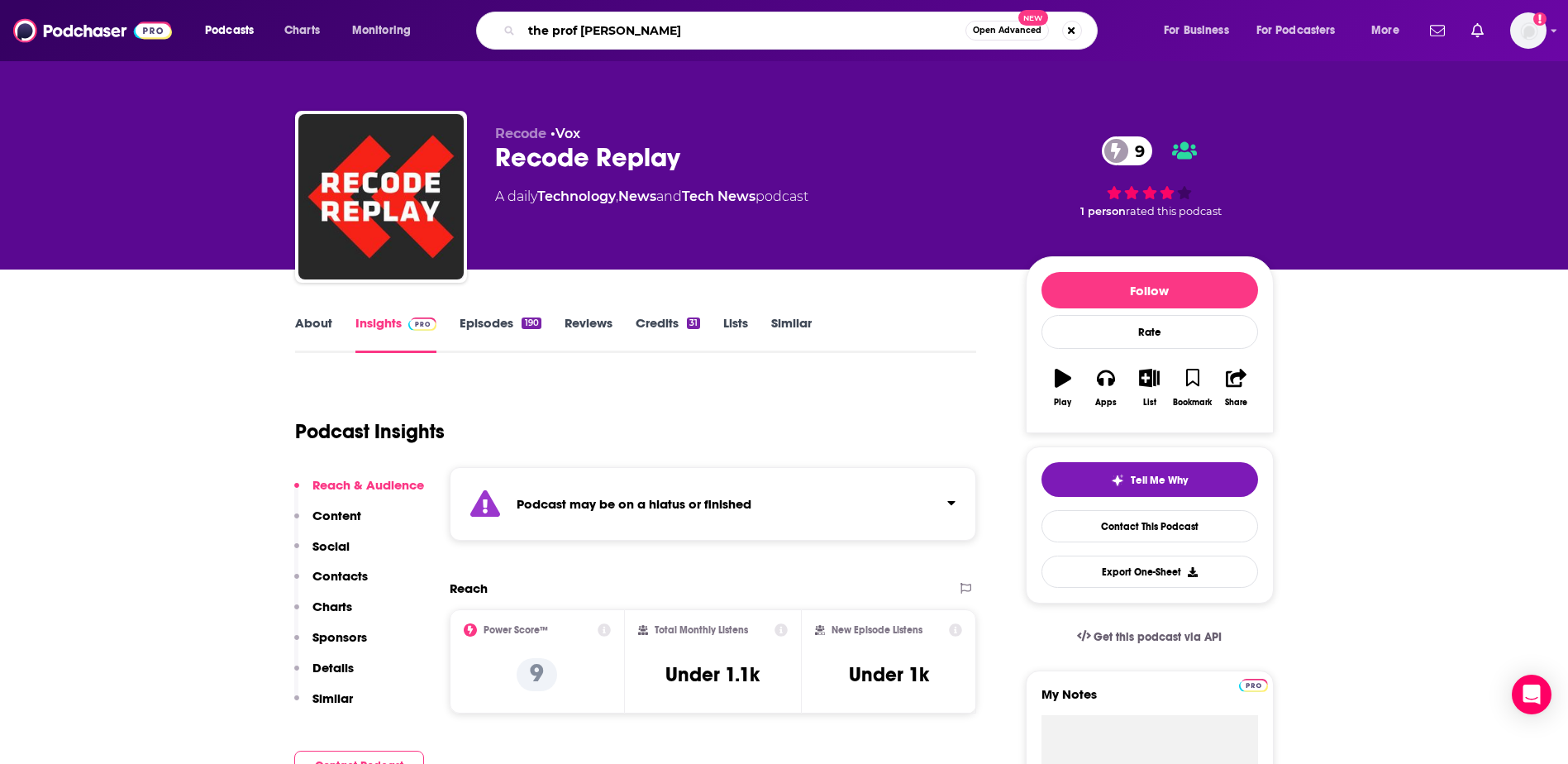
type input "the prof [PERSON_NAME]"
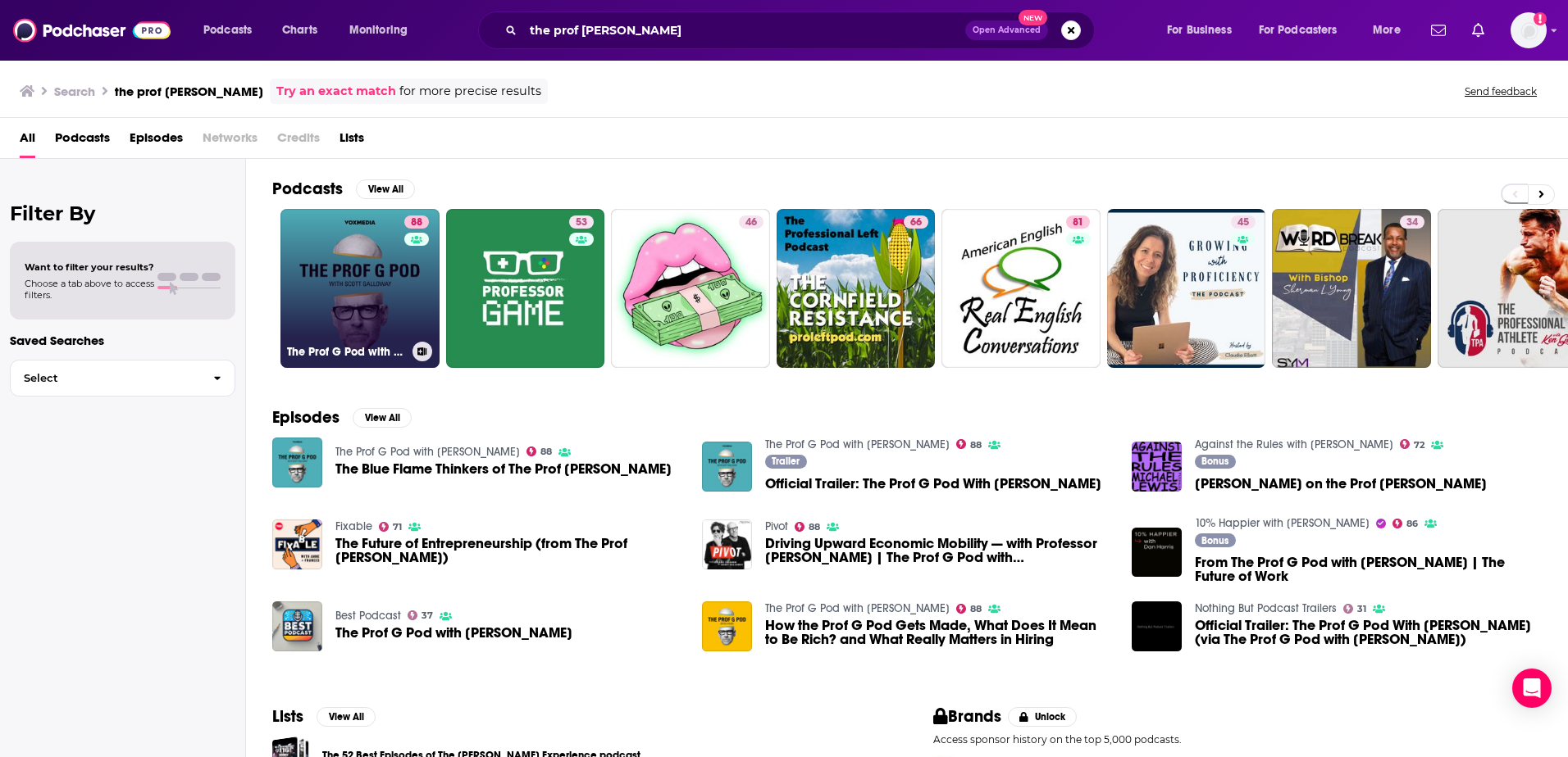
click at [363, 297] on link "88 The Prof G Pod with [PERSON_NAME]" at bounding box center [360, 288] width 159 height 159
